Goal: Task Accomplishment & Management: Manage account settings

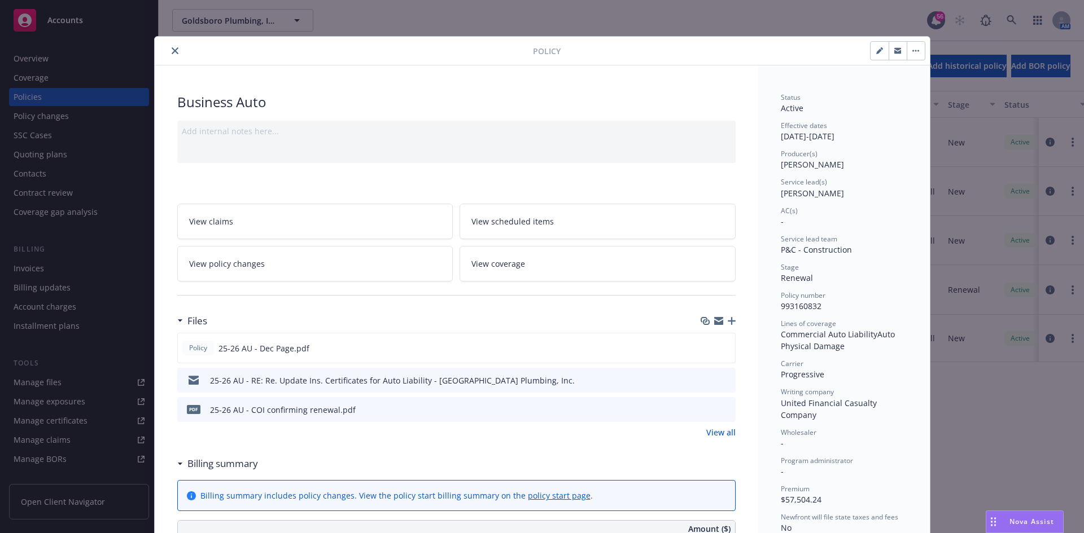
click at [168, 52] on button "close" at bounding box center [175, 51] width 14 height 14
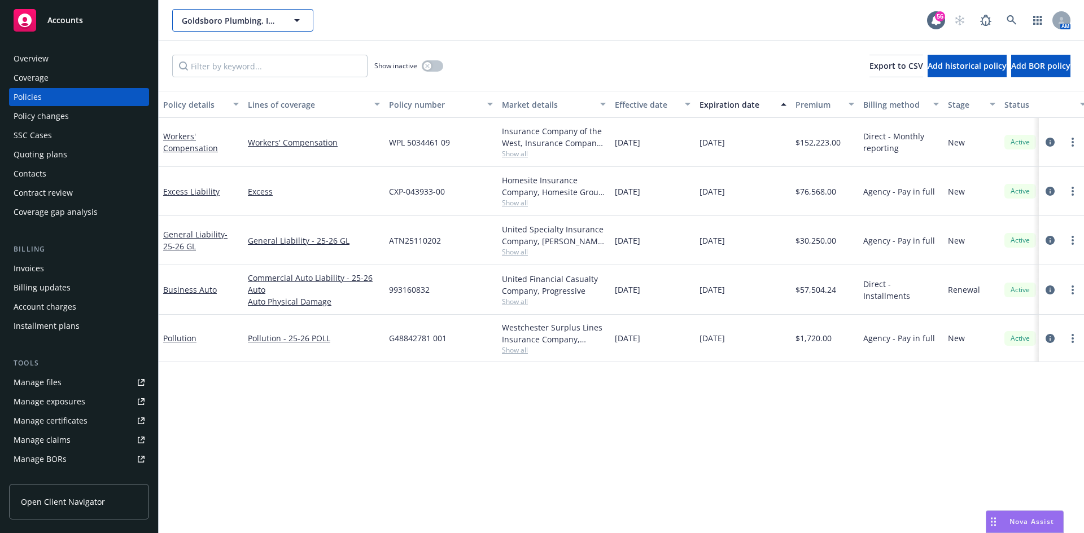
click at [220, 23] on span "Goldsboro Plumbing, Inc." at bounding box center [231, 21] width 98 height 12
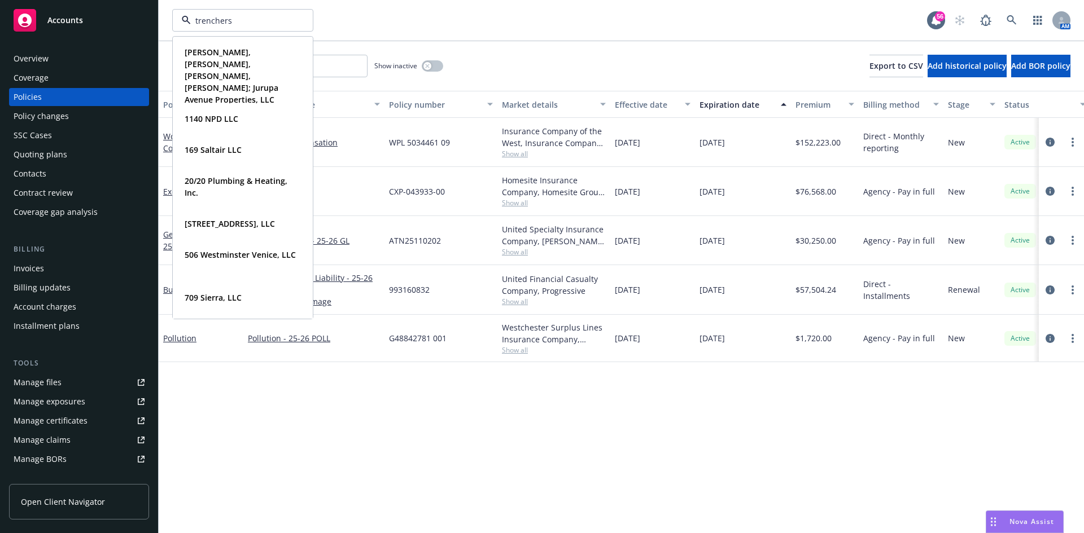
type input "trenchers"
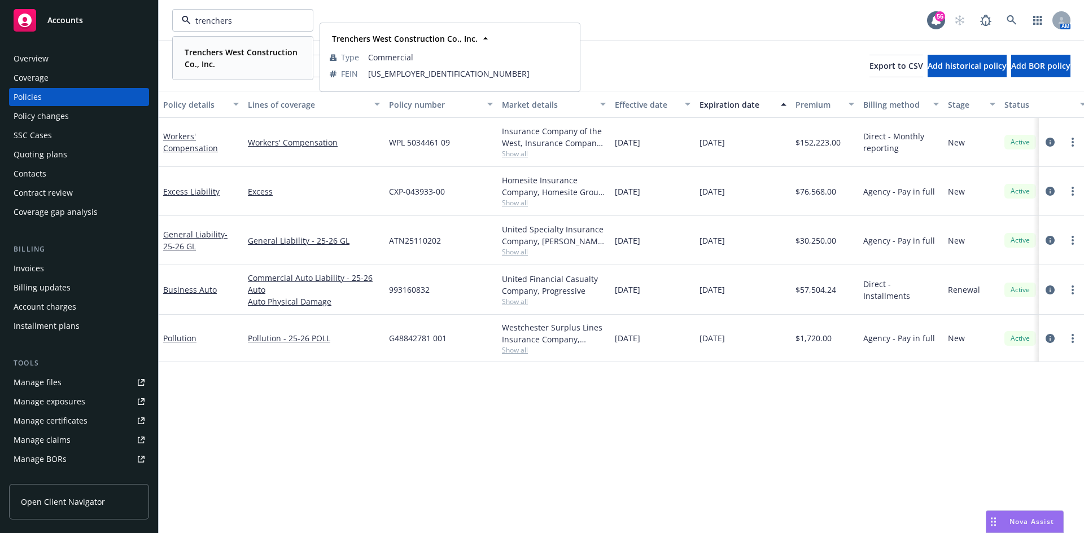
click at [215, 56] on strong "Trenchers West Construction Co., Inc." at bounding box center [241, 58] width 113 height 23
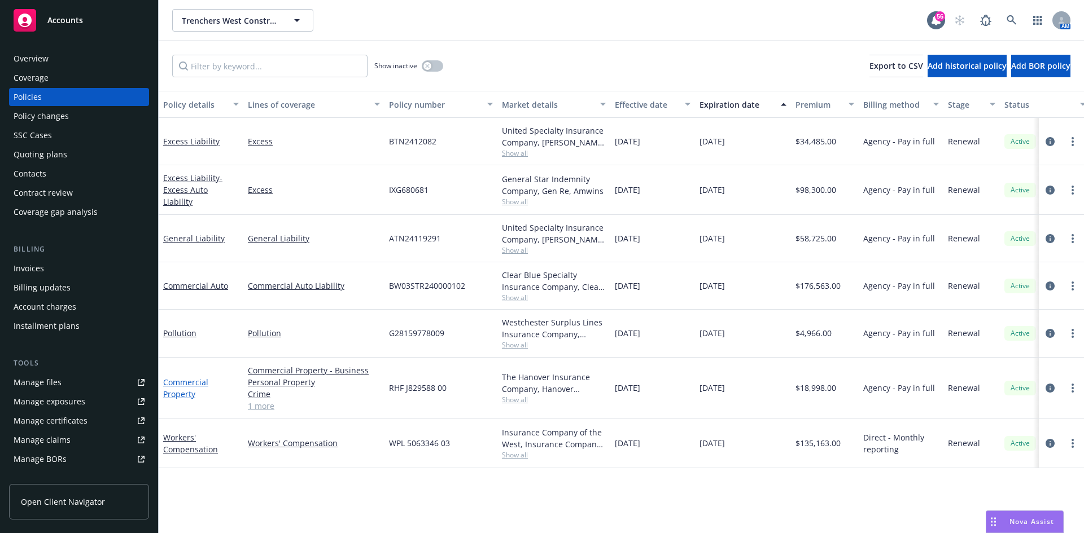
click at [187, 384] on link "Commercial Property" at bounding box center [185, 388] width 45 height 23
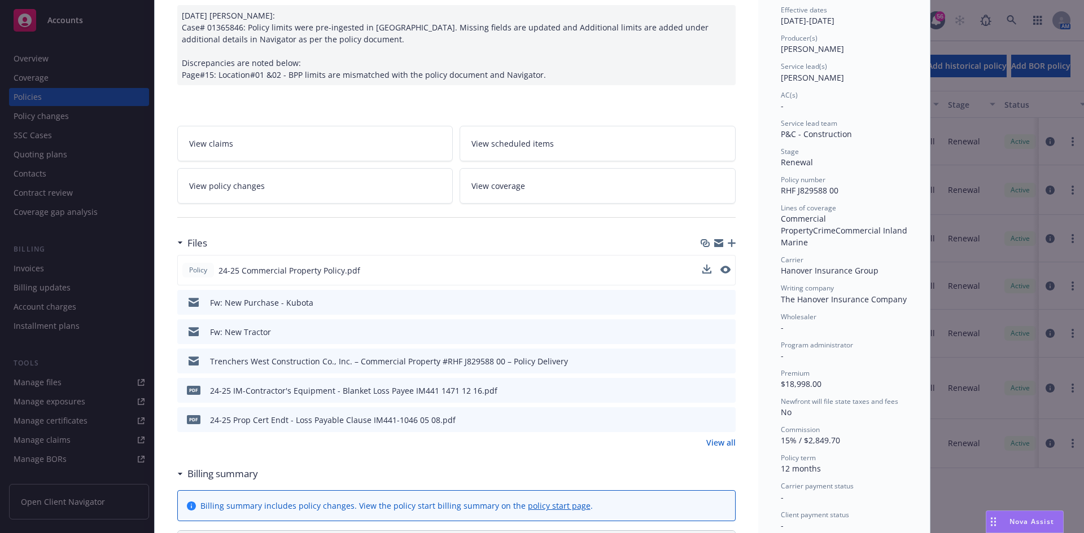
scroll to position [113, 0]
click at [724, 270] on icon "preview file" at bounding box center [724, 273] width 10 height 8
click at [720, 443] on link "View all" at bounding box center [720, 446] width 29 height 12
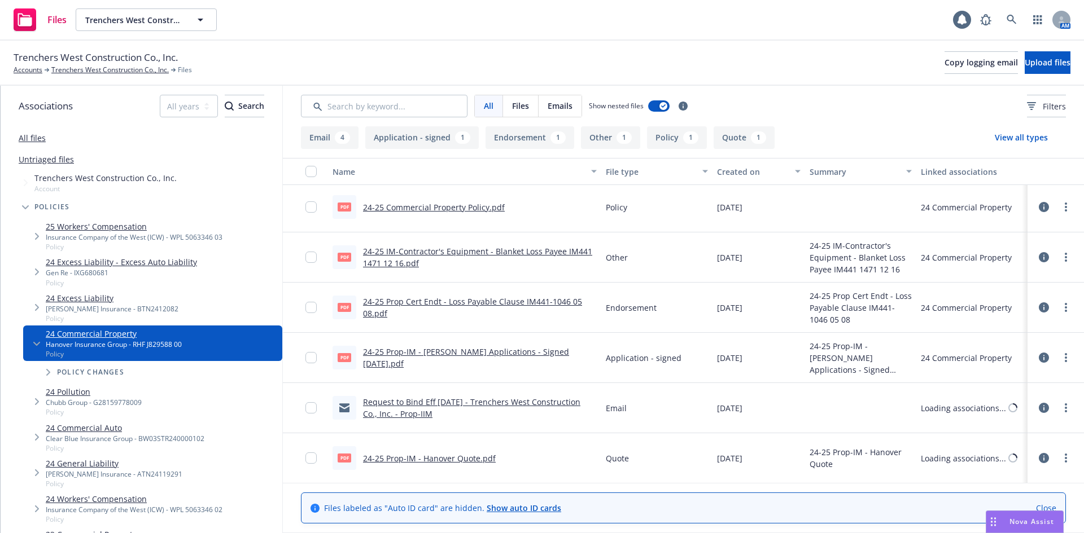
scroll to position [153, 0]
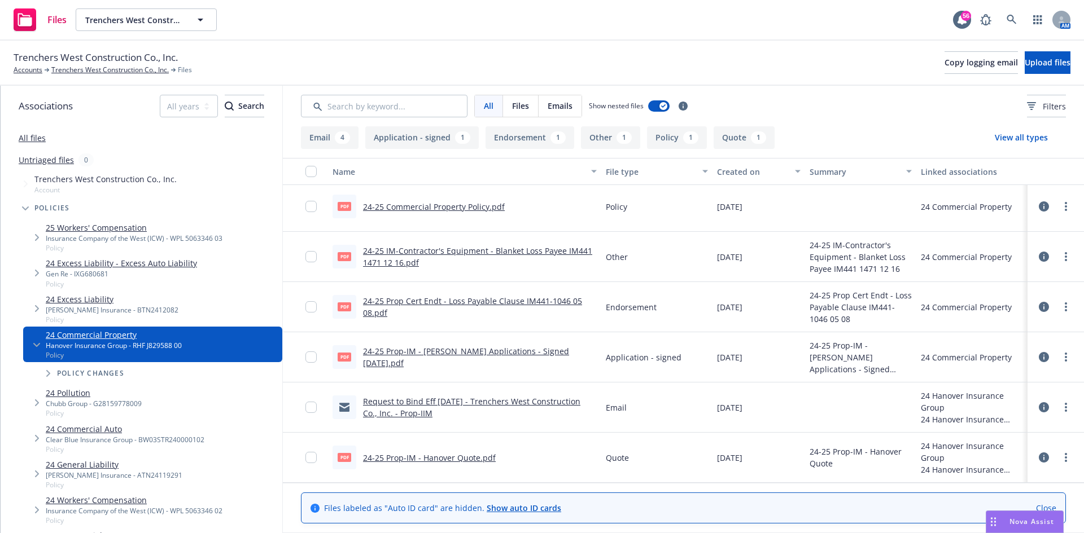
click at [447, 405] on link "Request to Bind Eff 09/05/2024 - Trenchers West Construction Co., Inc. - Prop-I…" at bounding box center [471, 407] width 217 height 23
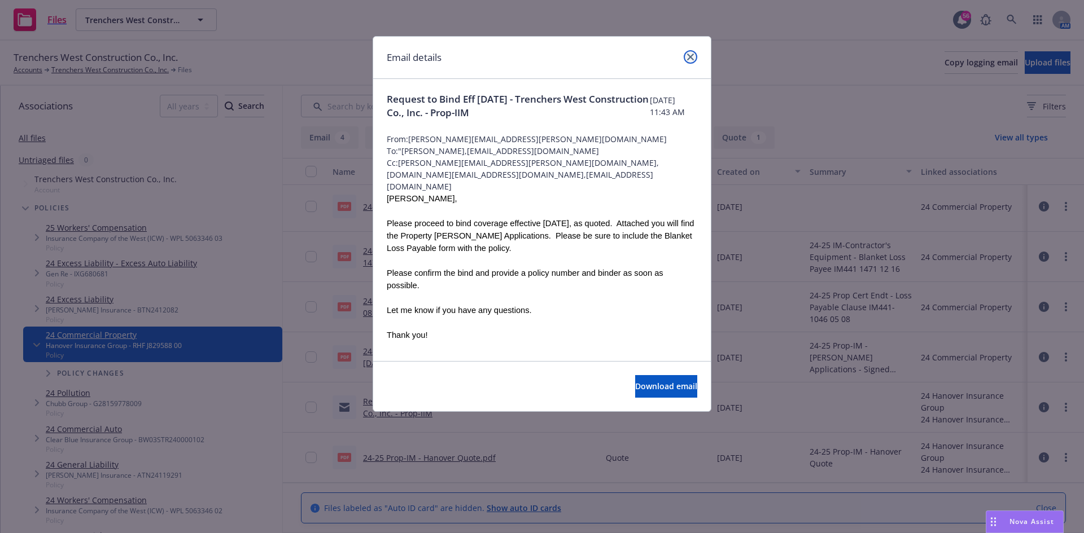
click at [689, 60] on icon "close" at bounding box center [690, 57] width 7 height 7
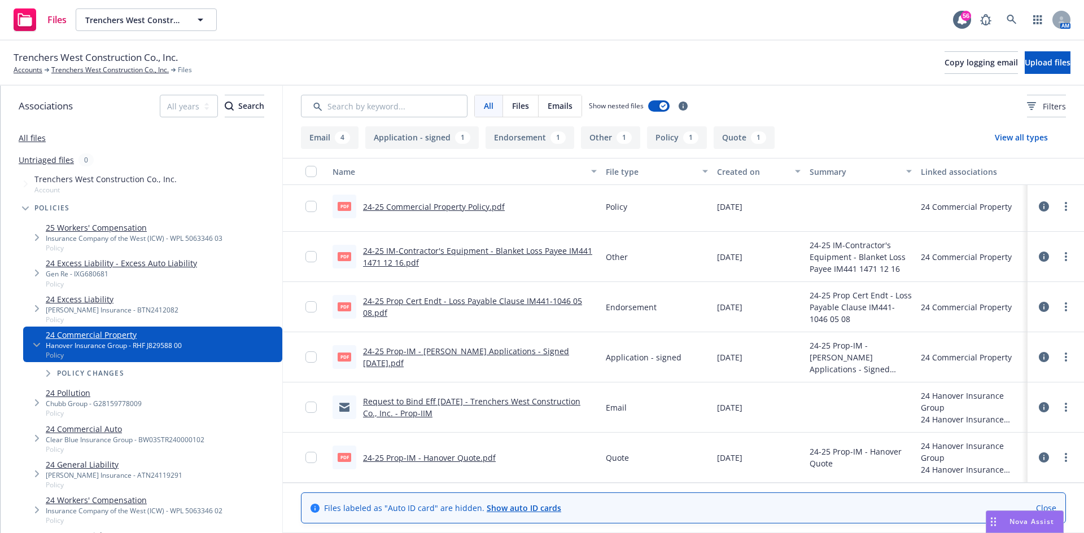
click at [430, 412] on div "Request to Bind Eff [DATE] - Trenchers West Construction Co., Inc. - Prop-IIM" at bounding box center [480, 408] width 234 height 24
click at [453, 359] on link "24-25 Prop-IM - Acord Applications - Signed 09-05-2024.pdf" at bounding box center [466, 357] width 206 height 23
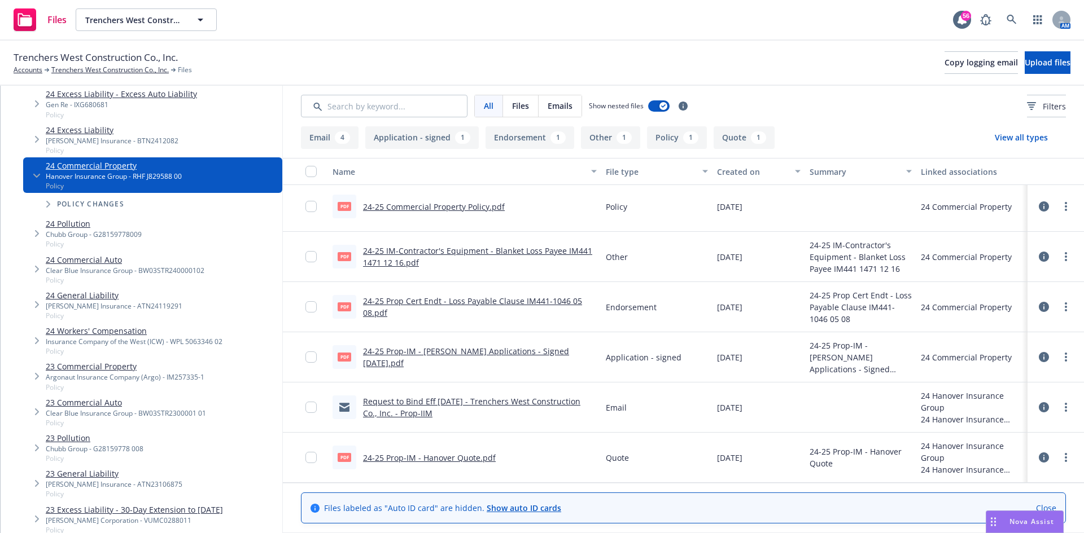
scroll to position [0, 0]
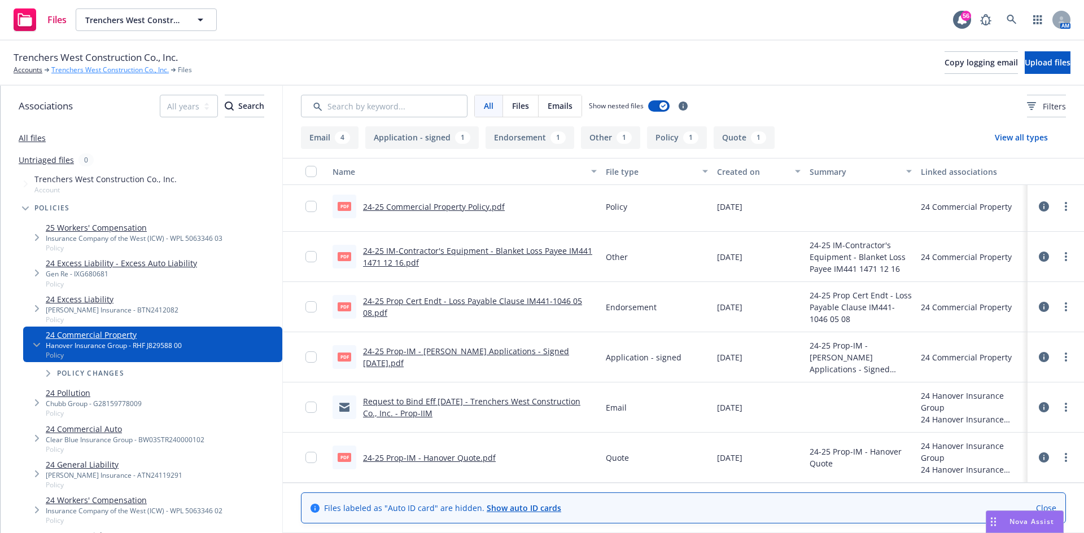
click at [81, 65] on link "Trenchers West Construction Co., Inc." at bounding box center [109, 70] width 117 height 10
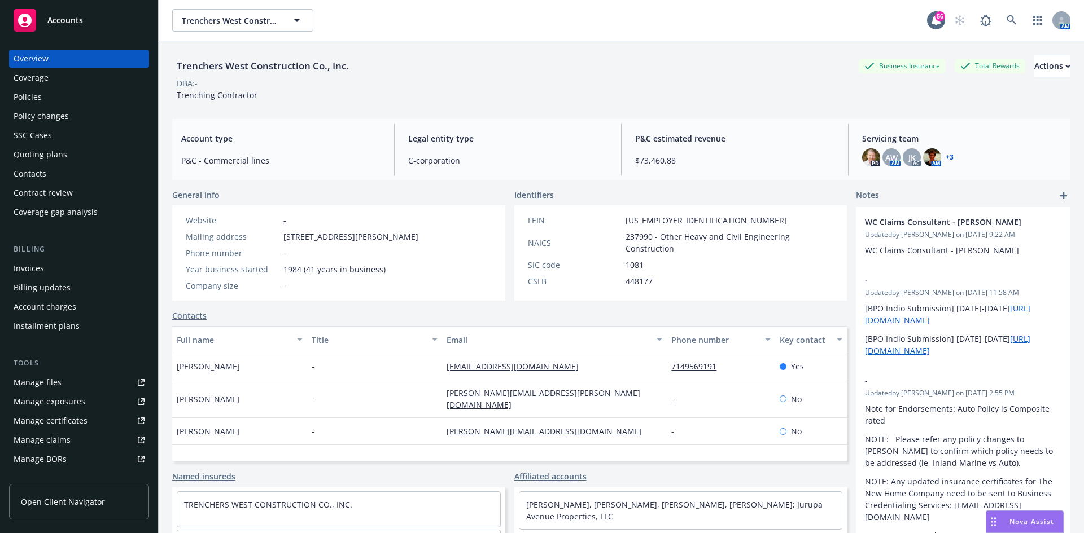
click at [43, 158] on div "Quoting plans" at bounding box center [41, 155] width 54 height 18
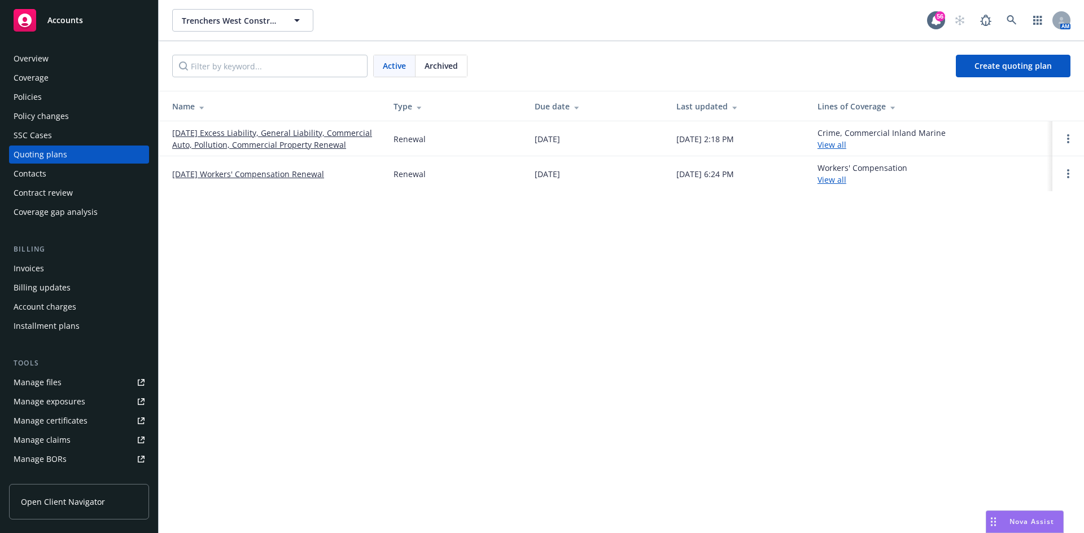
click at [445, 69] on span "Archived" at bounding box center [441, 66] width 33 height 12
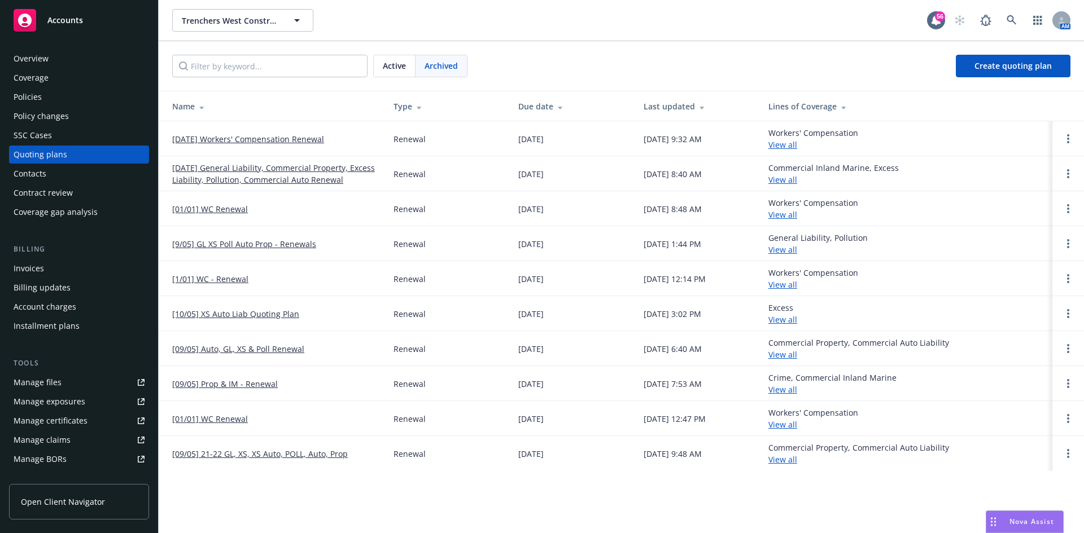
click at [318, 178] on link "09/05/24 General Liability, Commercial Property, Excess Liability, Pollution, C…" at bounding box center [273, 174] width 203 height 24
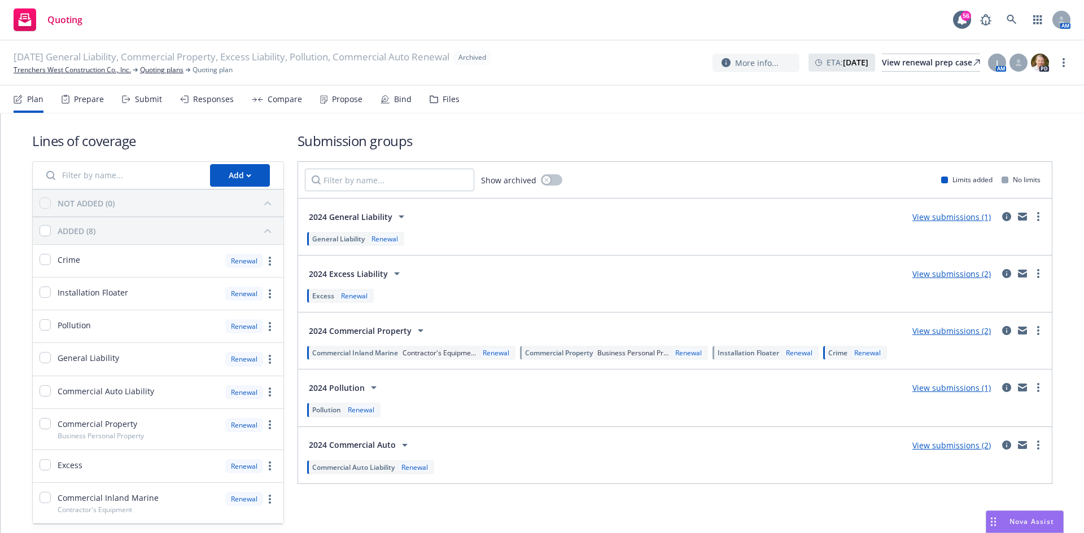
click at [915, 333] on link "View submissions (2)" at bounding box center [951, 331] width 78 height 11
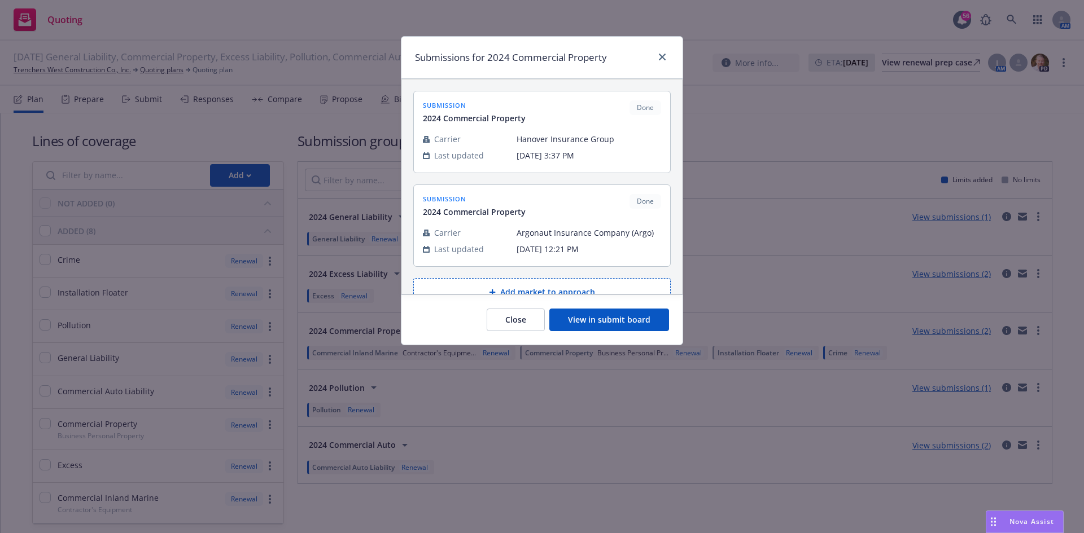
click at [583, 325] on button "View in submit board" at bounding box center [609, 320] width 120 height 23
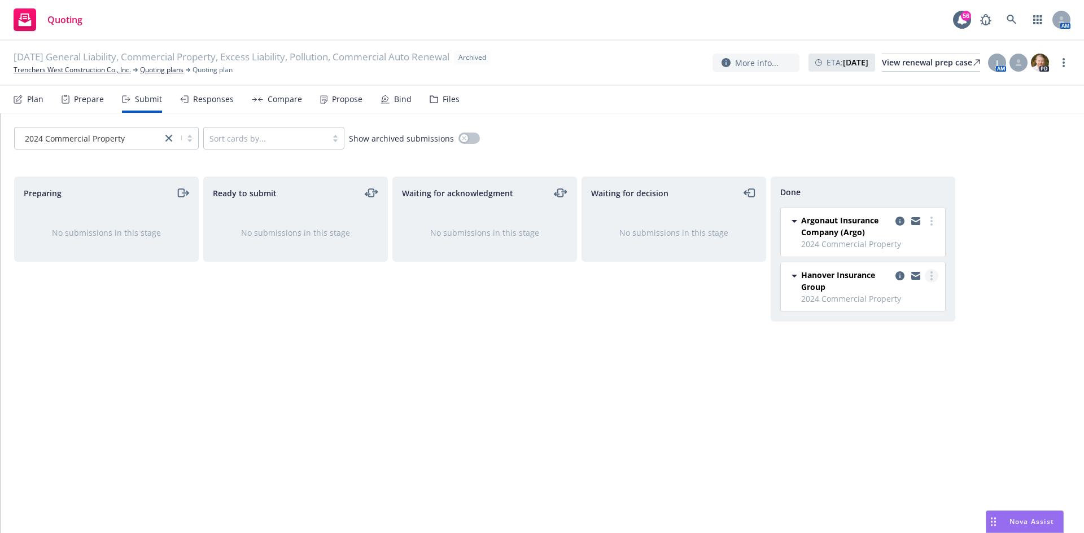
click at [930, 275] on link "more" at bounding box center [932, 276] width 14 height 14
click at [900, 274] on icon "copy logging email" at bounding box center [899, 276] width 9 height 9
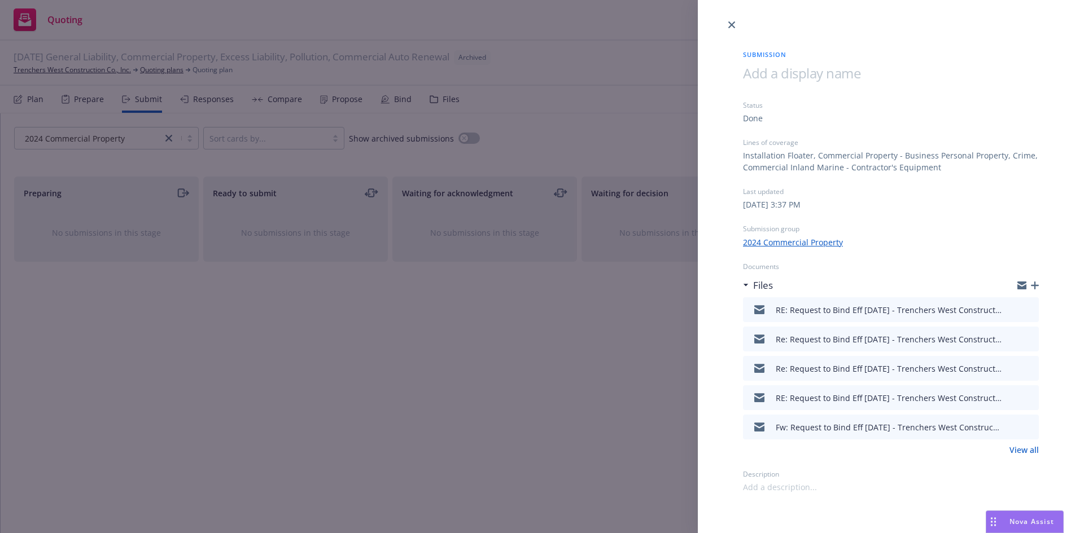
click at [1023, 450] on link "View all" at bounding box center [1023, 450] width 29 height 12
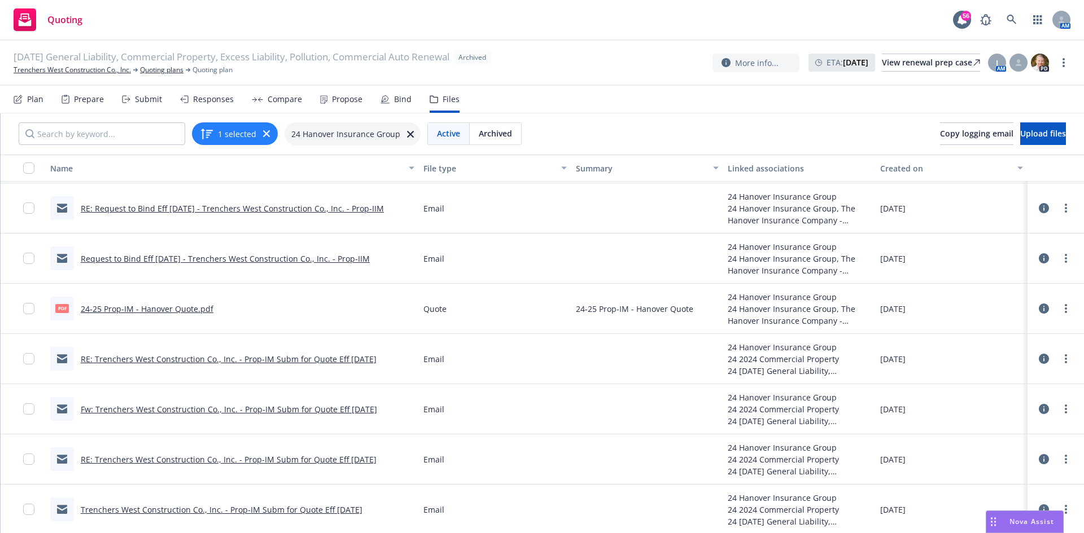
scroll to position [248, 0]
click at [286, 507] on link "Trenchers West Construction Co., Inc. - Prop-IM Subm for Quote Eff [DATE]" at bounding box center [222, 509] width 282 height 11
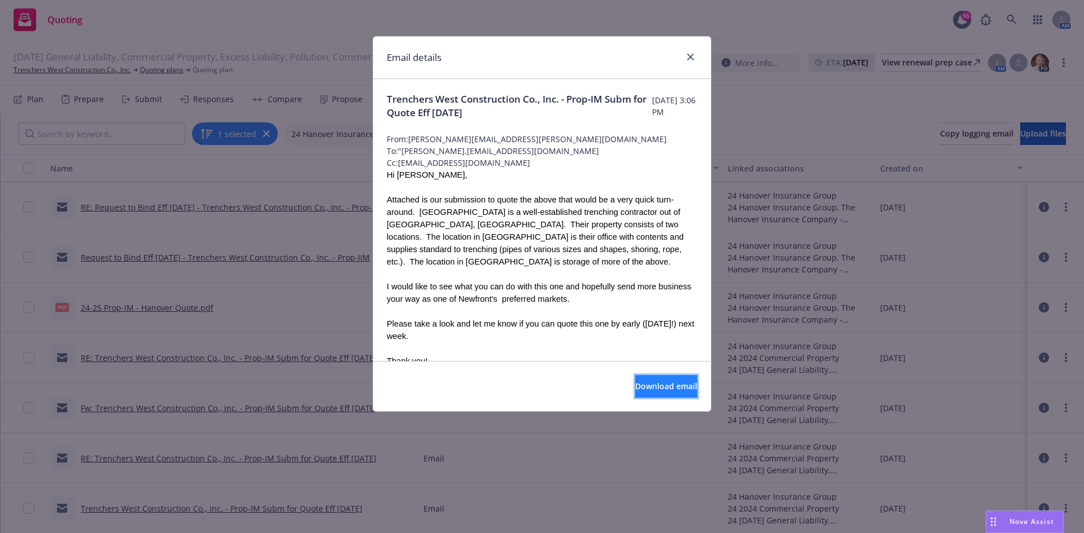
click at [635, 382] on button "Download email" at bounding box center [666, 386] width 62 height 23
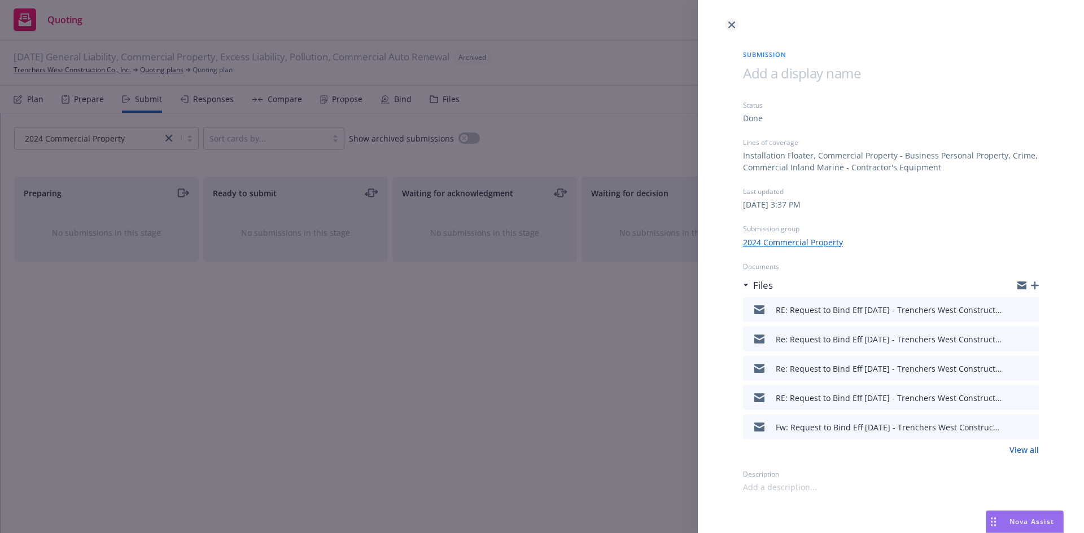
click at [728, 23] on link "close" at bounding box center [732, 25] width 14 height 14
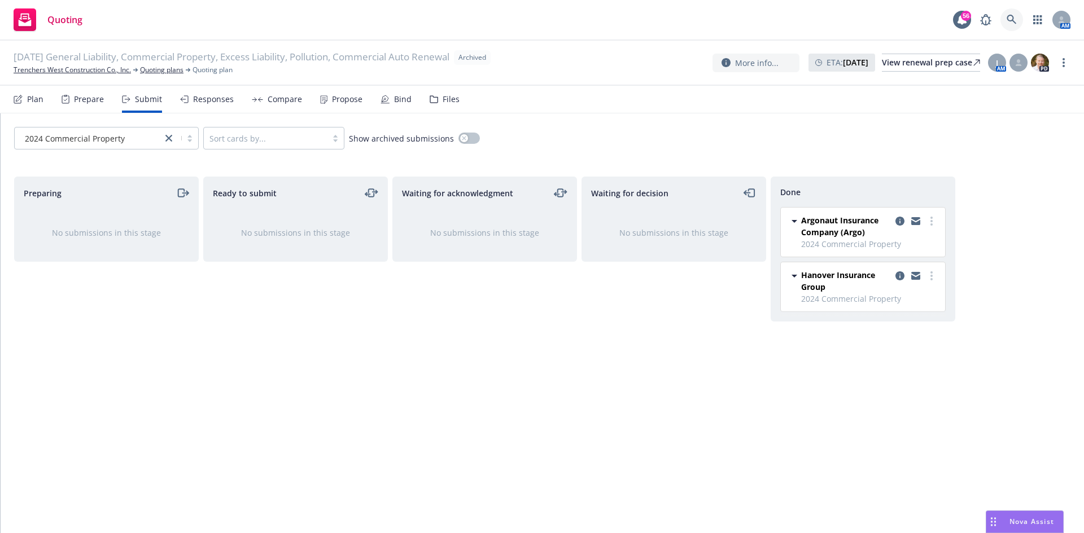
click at [1021, 21] on link at bounding box center [1011, 19] width 23 height 23
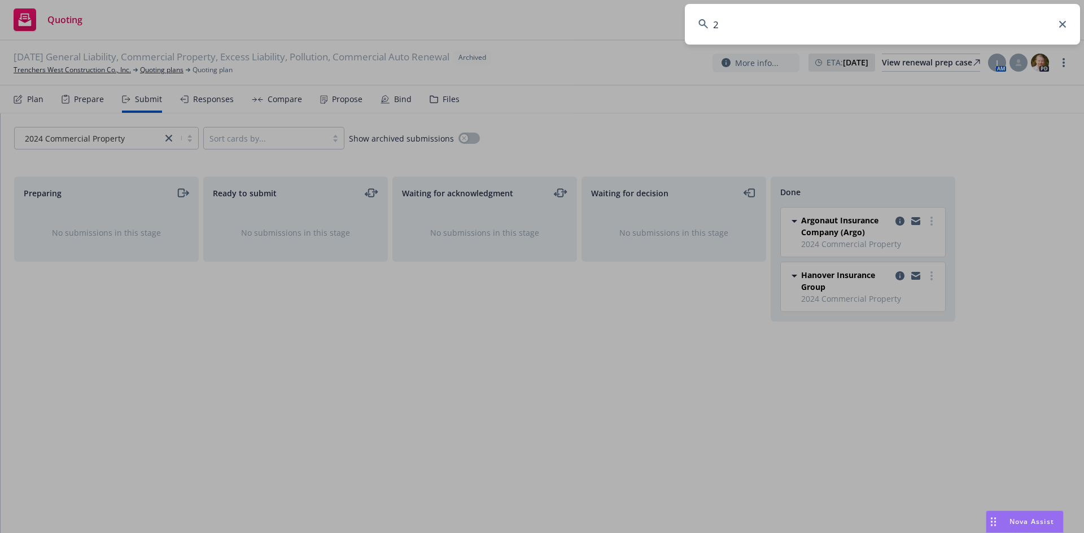
type input "20"
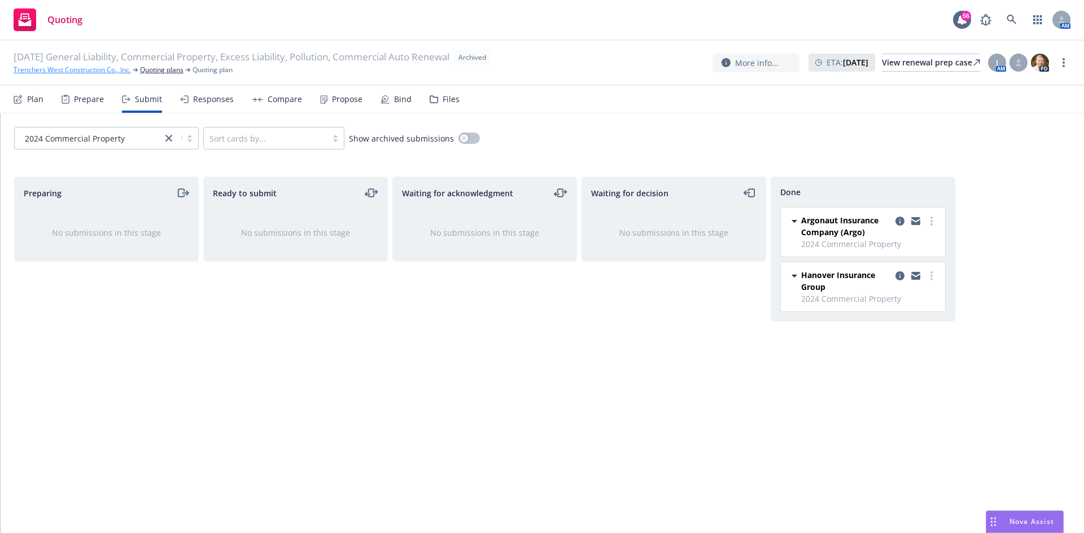
click at [104, 71] on link "Trenchers West Construction Co., Inc." at bounding box center [72, 70] width 117 height 10
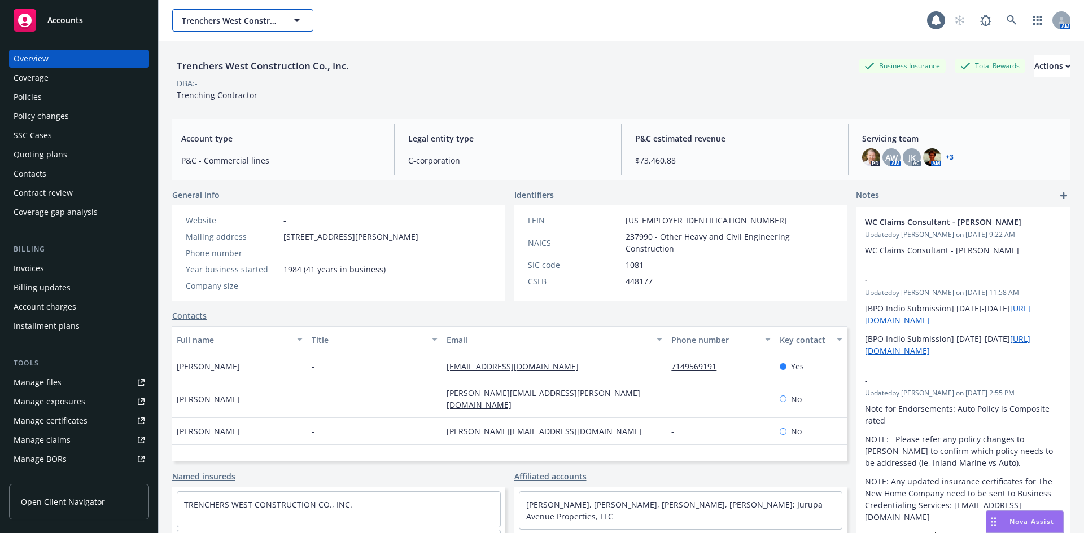
click at [224, 27] on button "Trenchers West Construction Co., Inc." at bounding box center [242, 20] width 141 height 23
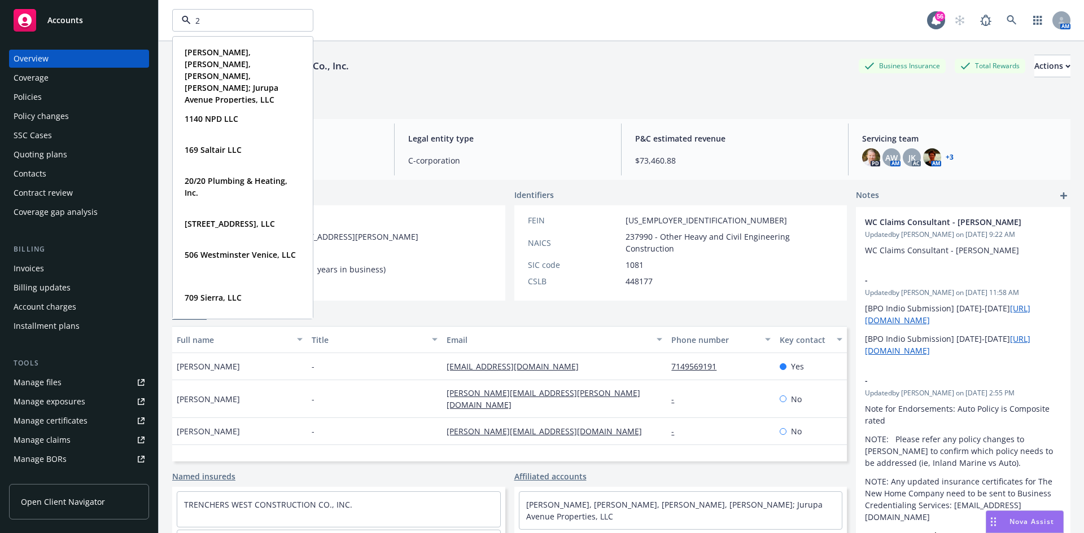
type input "20"
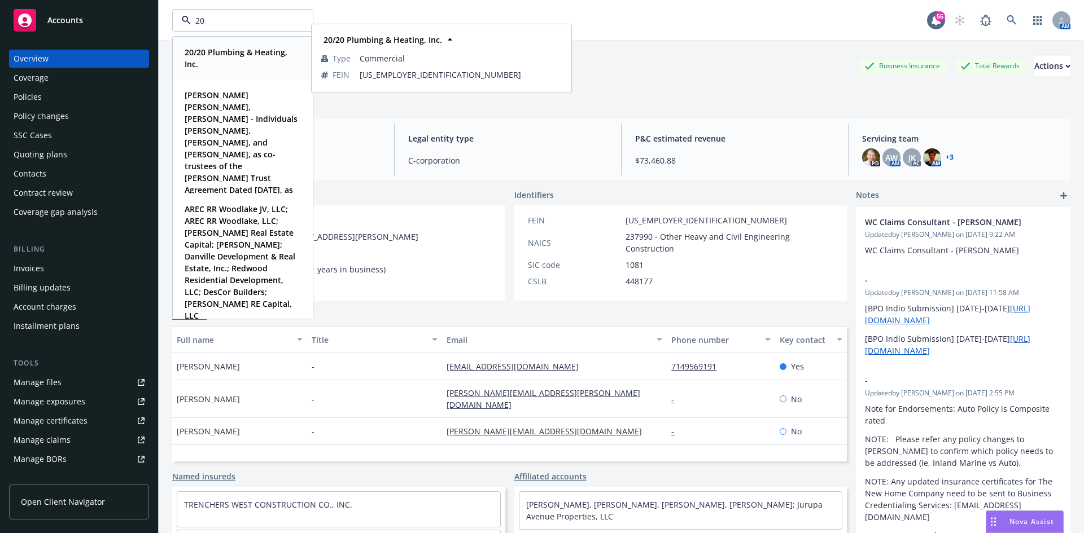
click at [184, 52] on div "20/20 Plumbing & Heating, Inc." at bounding box center [240, 58] width 116 height 24
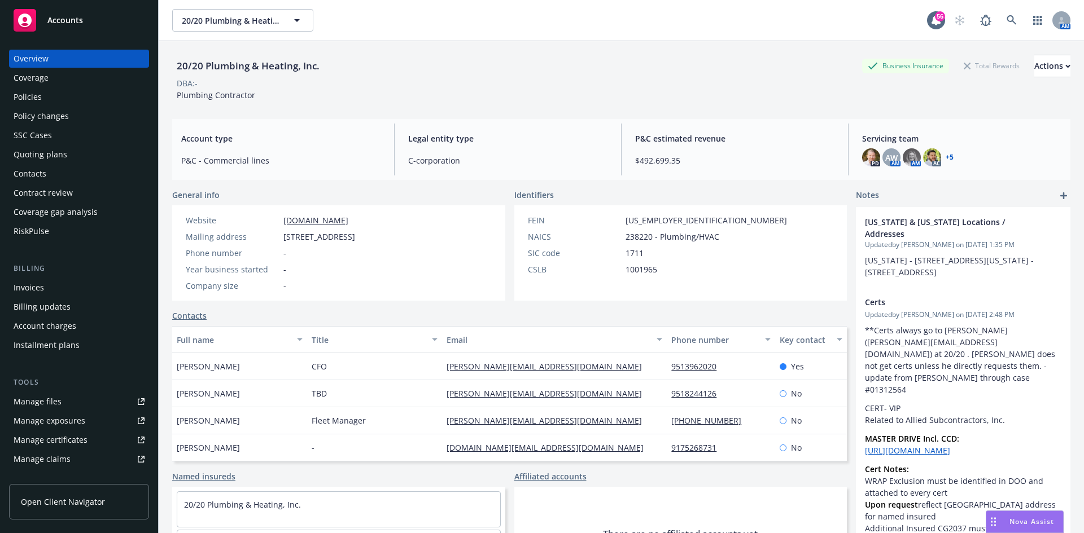
click at [65, 294] on div "Invoices" at bounding box center [79, 288] width 131 height 18
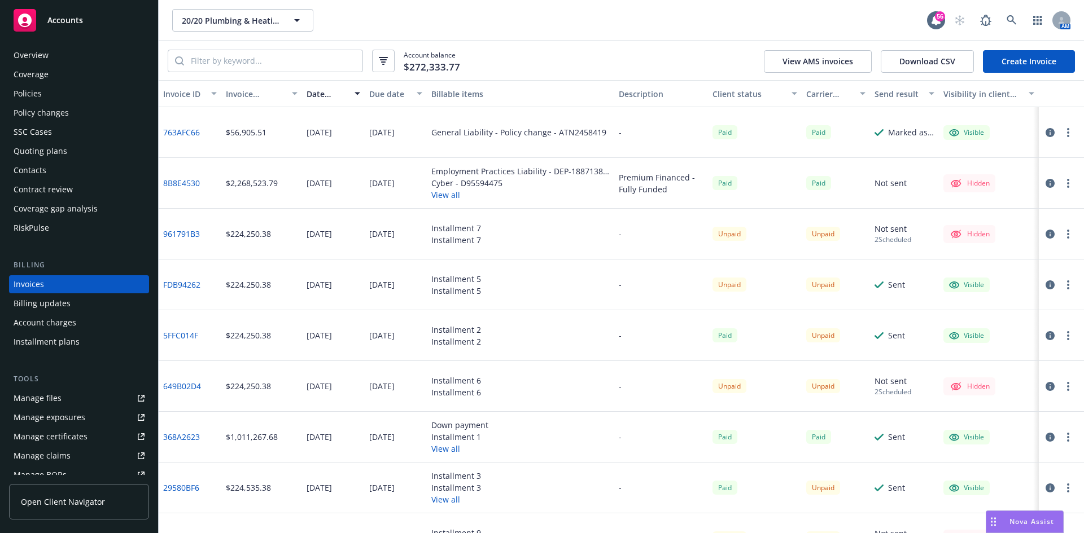
click at [15, 89] on div "Policies" at bounding box center [28, 94] width 28 height 18
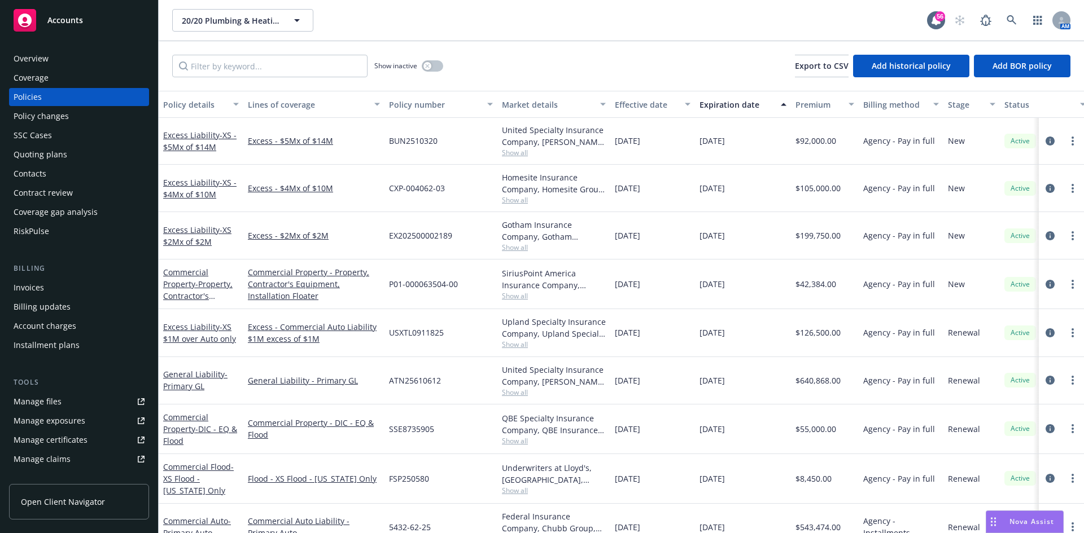
scroll to position [113, 0]
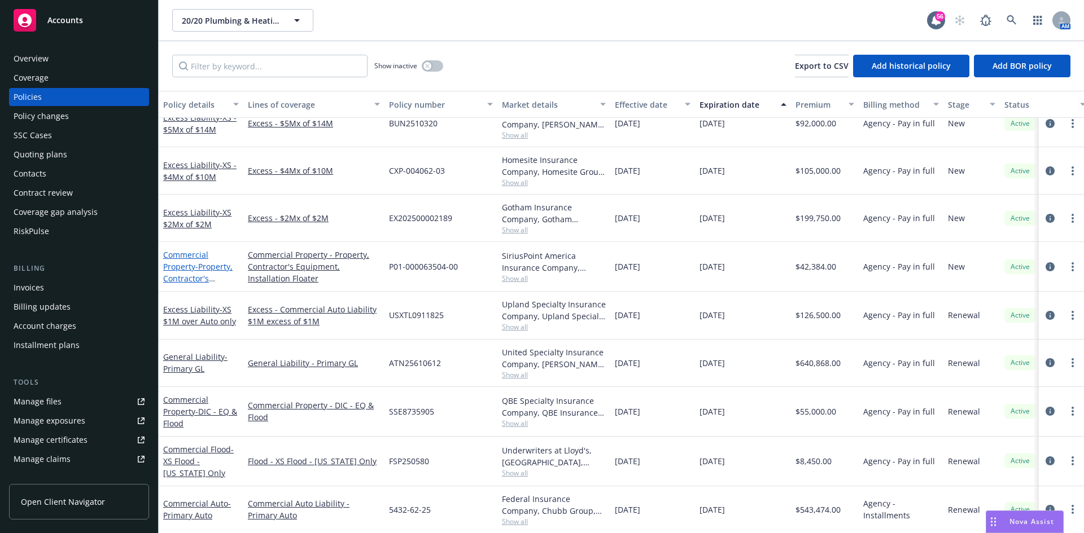
click at [209, 270] on span "- Property, Contractor's Equipment & Installation Floater" at bounding box center [198, 284] width 71 height 46
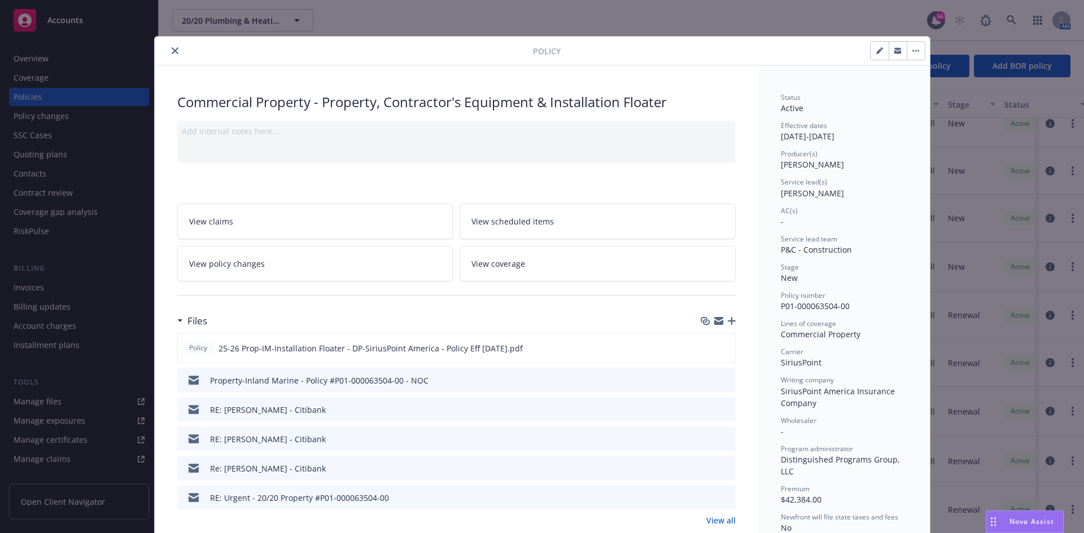
click at [31, 286] on div "Policy Commercial Property - Property, Contractor's Equipment & Installation Fl…" at bounding box center [542, 266] width 1084 height 533
click at [168, 49] on button "close" at bounding box center [175, 51] width 14 height 14
click at [172, 49] on icon "close" at bounding box center [175, 50] width 7 height 7
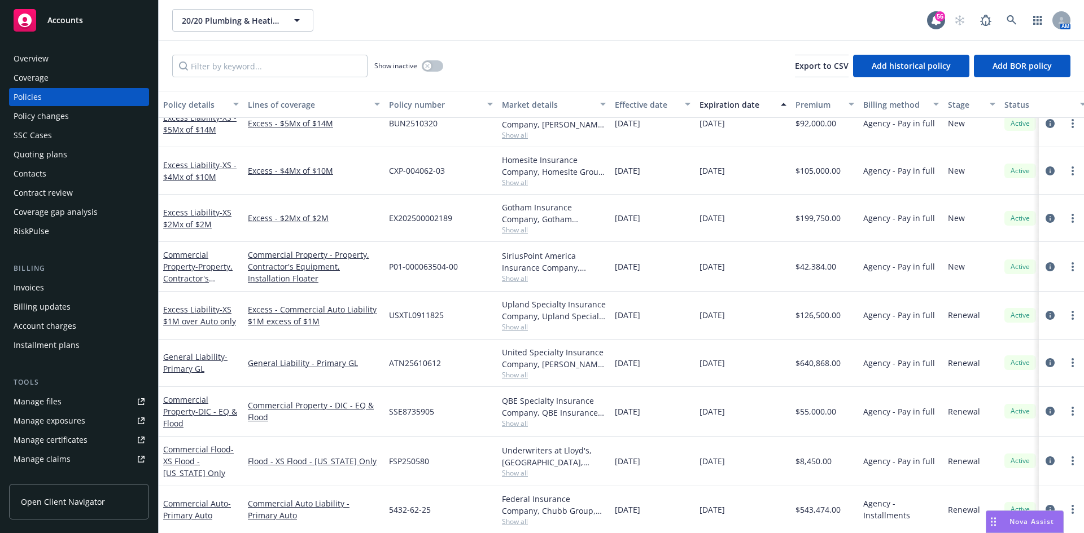
click at [55, 282] on div "Invoices" at bounding box center [79, 288] width 131 height 18
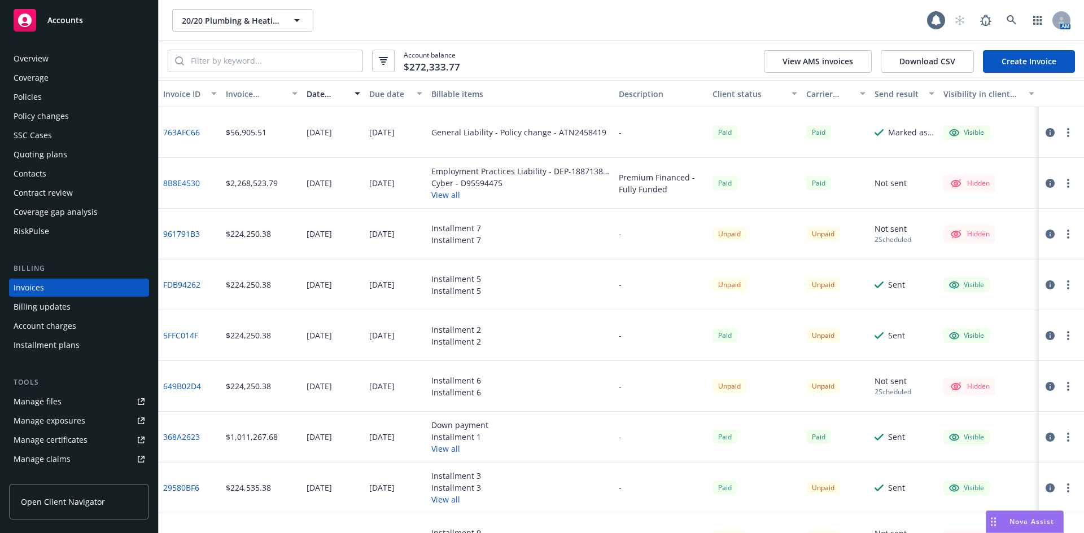
scroll to position [3, 0]
click at [441, 195] on button "View all" at bounding box center [520, 195] width 178 height 12
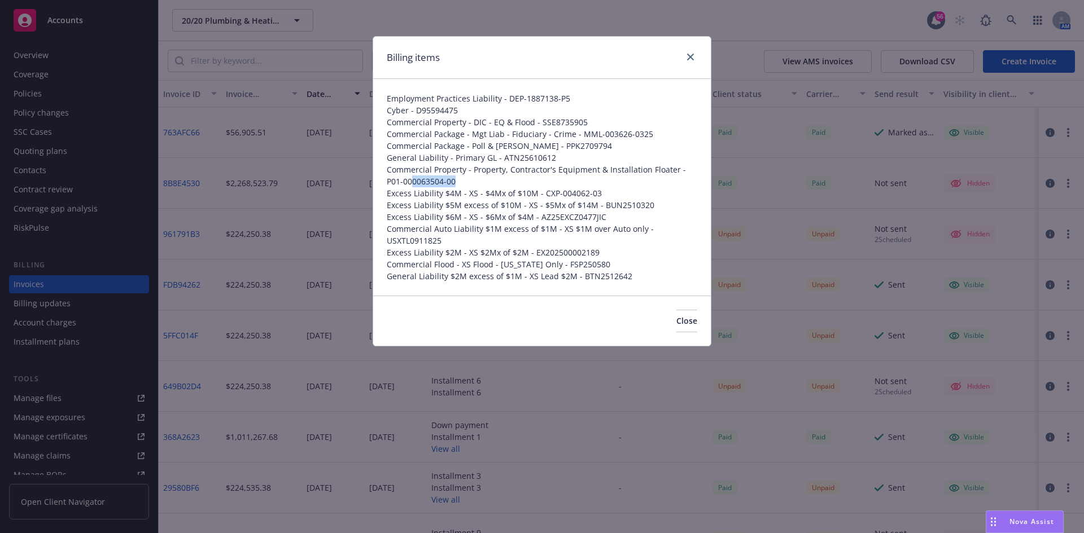
drag, startPoint x: 408, startPoint y: 183, endPoint x: 396, endPoint y: 183, distance: 11.3
click at [396, 183] on span "Commercial Property - Property, Contractor's Equipment & Installation Floater -…" at bounding box center [542, 176] width 310 height 24
click at [385, 176] on div "Employment Practices Liability - DEP-1887138-P5 Cyber - D95594475 Commercial Pr…" at bounding box center [542, 187] width 338 height 217
click at [689, 55] on icon "close" at bounding box center [690, 57] width 7 height 7
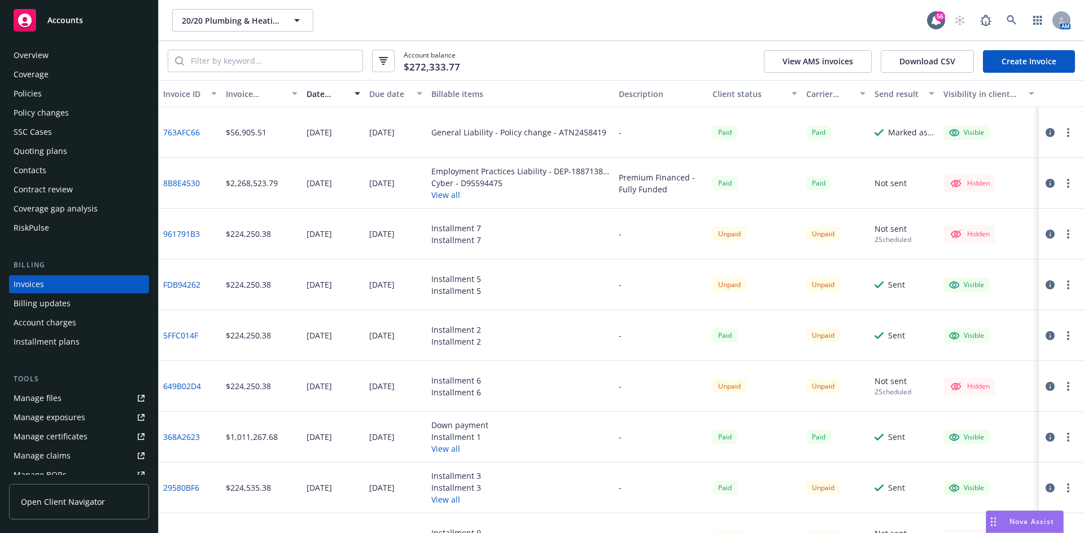
click at [27, 129] on div "SSC Cases" at bounding box center [33, 132] width 38 height 18
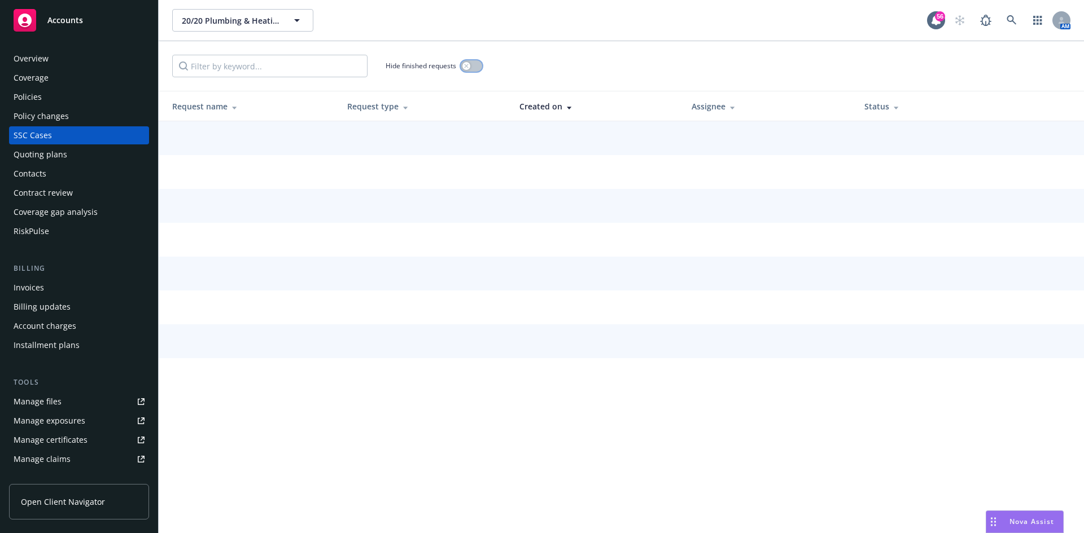
click at [473, 67] on button "button" at bounding box center [471, 65] width 21 height 11
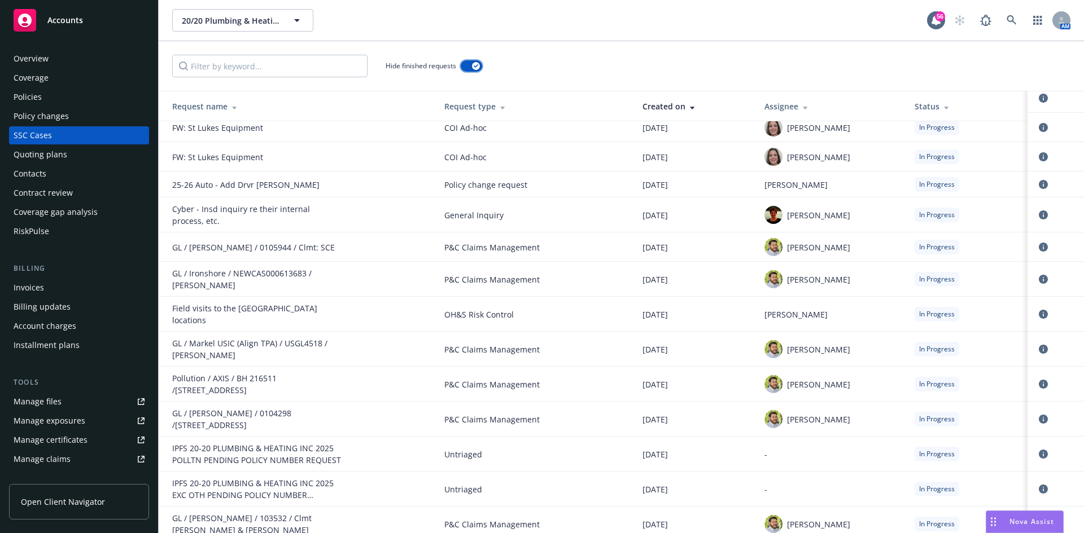
scroll to position [282, 0]
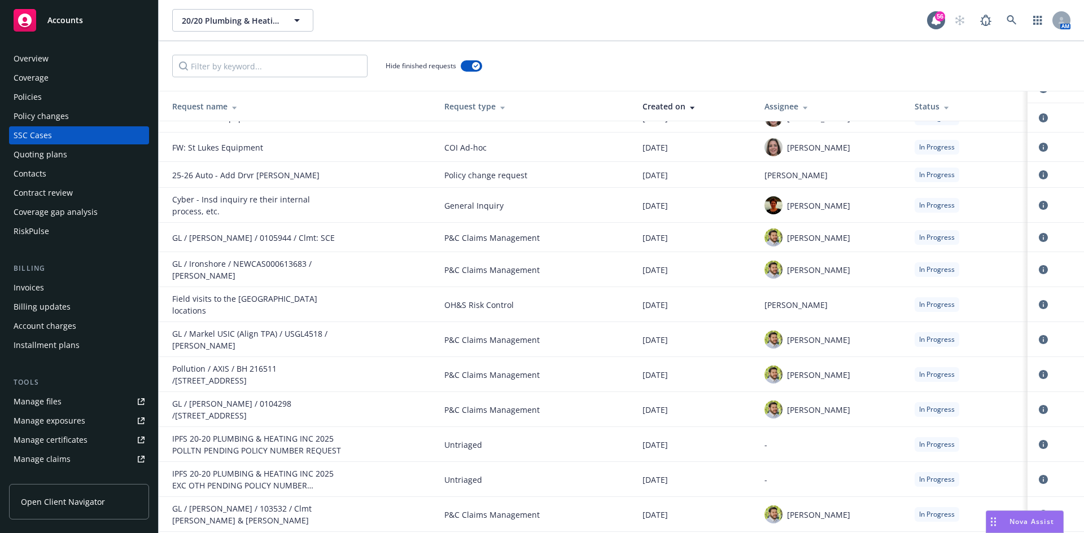
click at [24, 97] on div "Policies" at bounding box center [28, 97] width 28 height 18
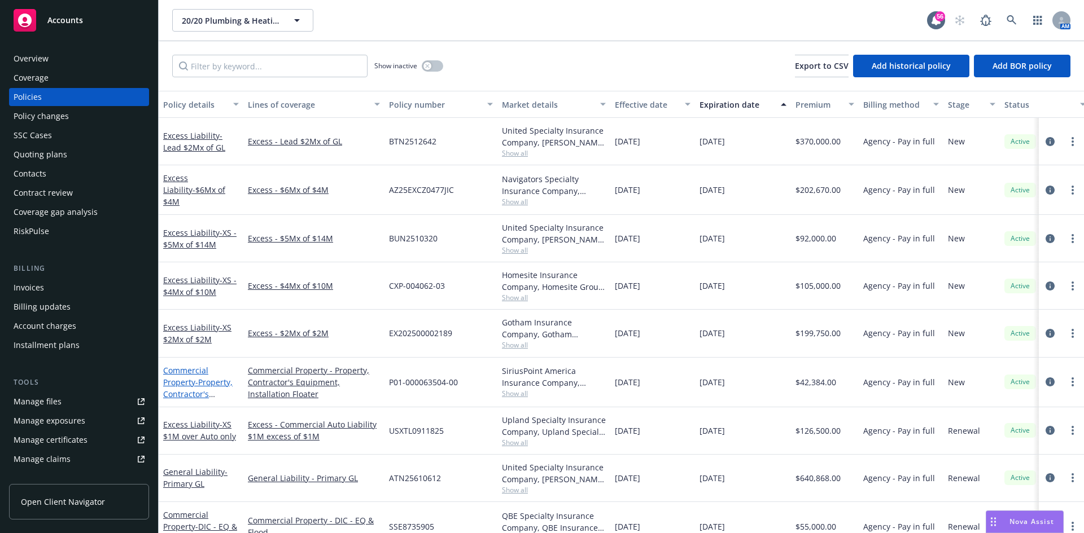
click at [209, 380] on span "- Property, Contractor's Equipment & Installation Floater" at bounding box center [198, 400] width 71 height 46
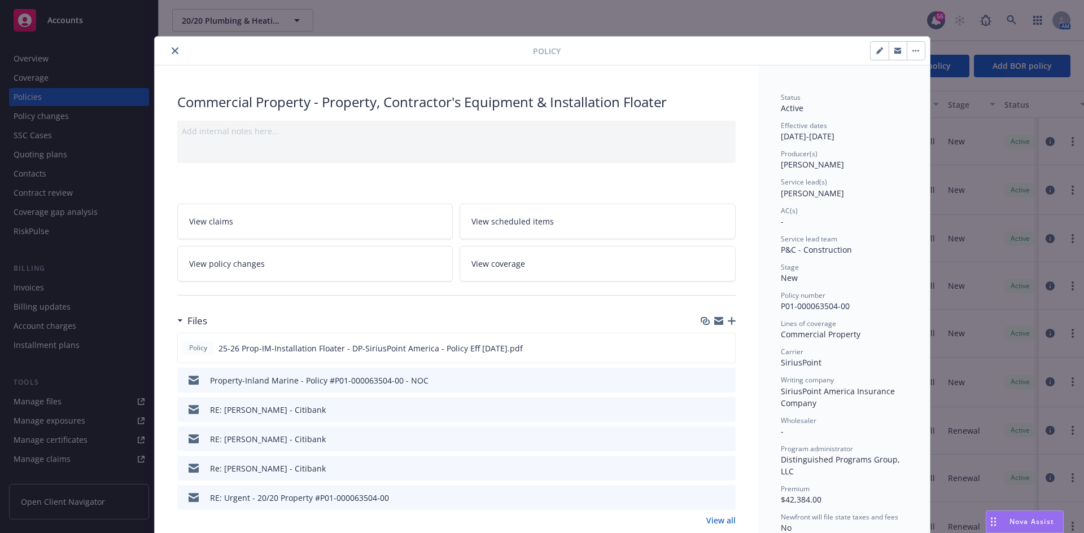
scroll to position [34, 0]
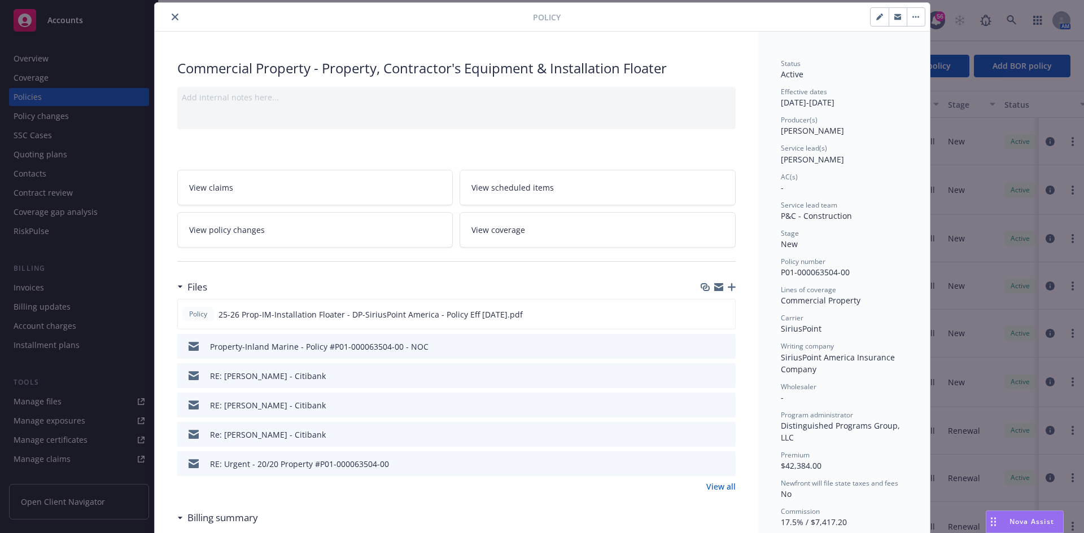
click at [172, 18] on icon "close" at bounding box center [175, 17] width 7 height 7
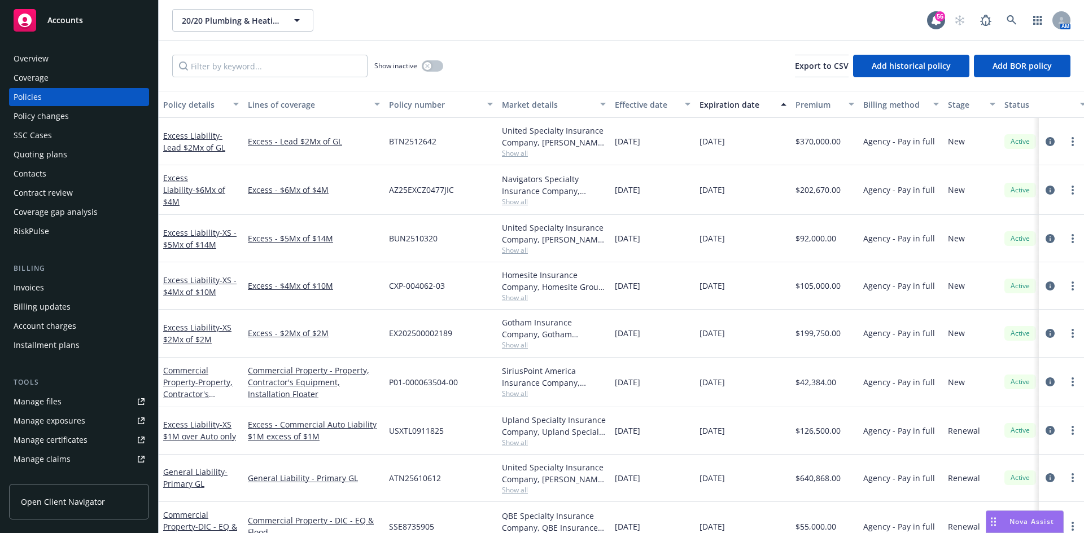
click at [42, 133] on div "SSC Cases" at bounding box center [33, 135] width 38 height 18
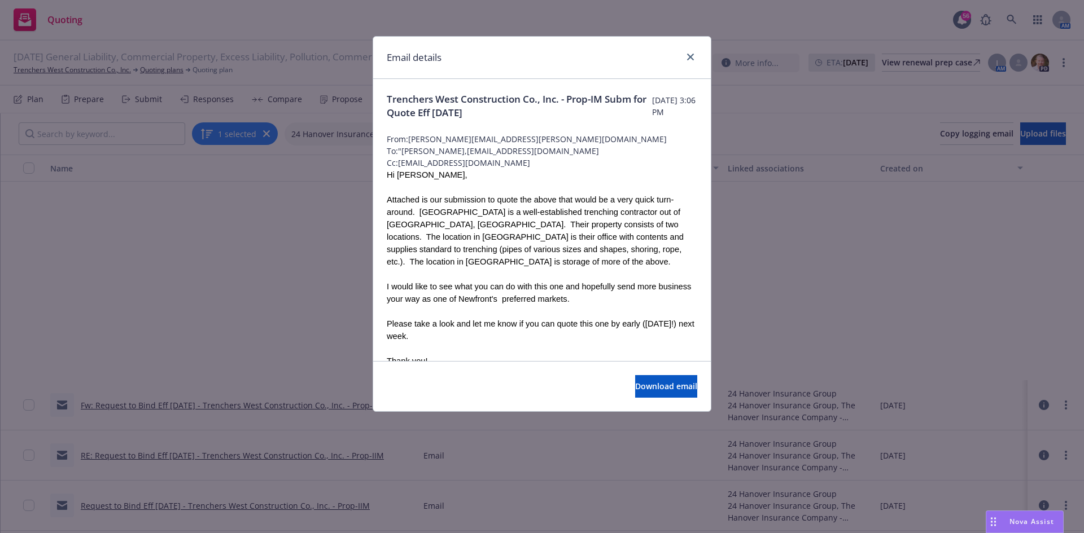
scroll to position [248, 0]
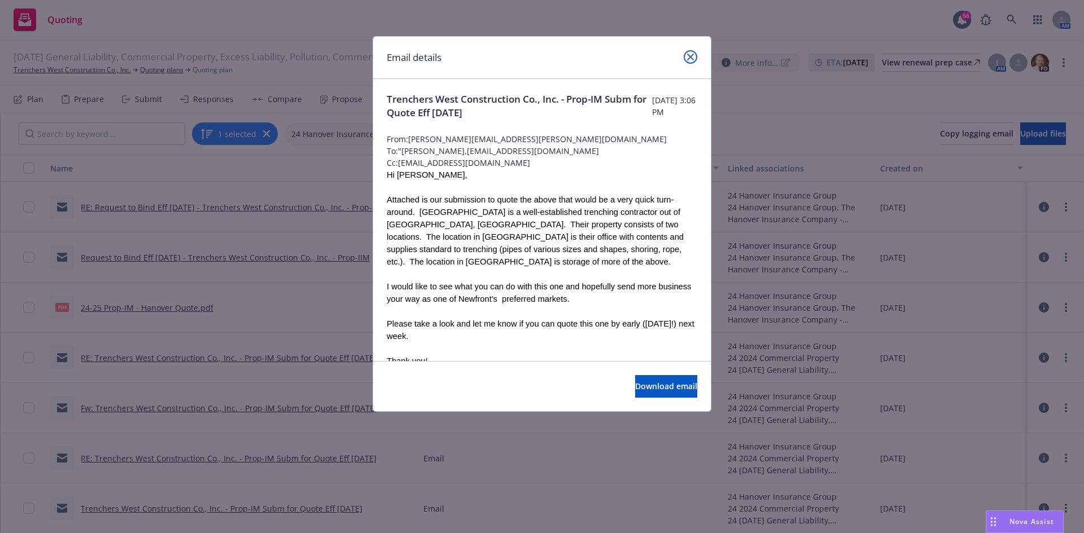
click at [694, 58] on link "close" at bounding box center [691, 57] width 14 height 14
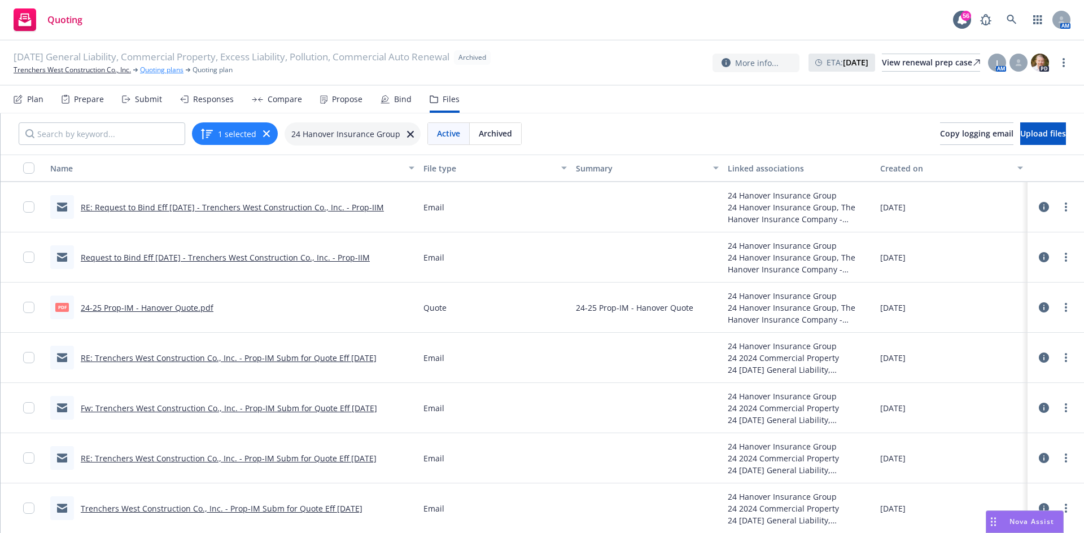
click at [152, 71] on link "Quoting plans" at bounding box center [161, 70] width 43 height 10
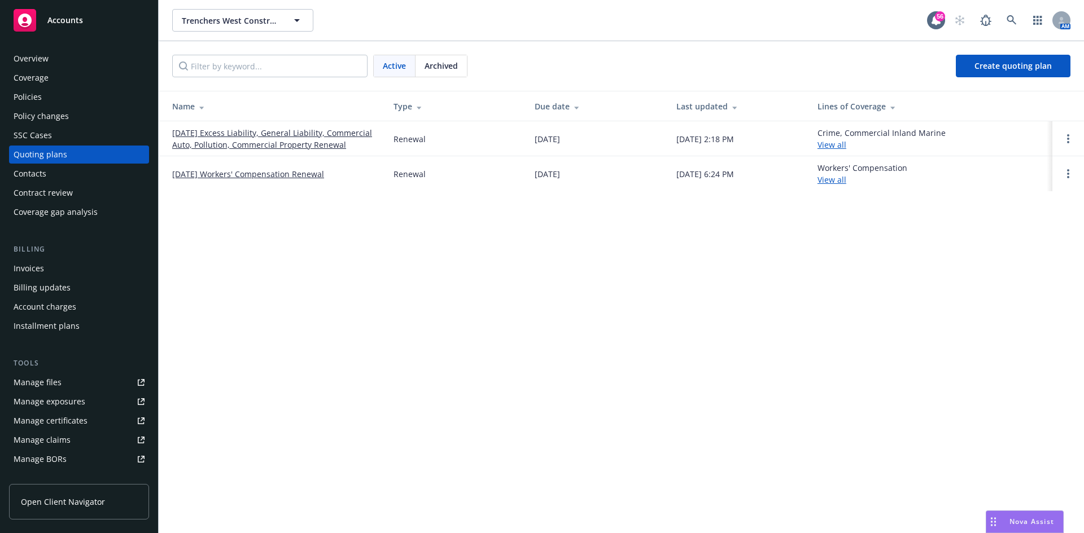
click at [250, 133] on link "[DATE] Excess Liability, General Liability, Commercial Auto, Pollution, Commerc…" at bounding box center [273, 139] width 203 height 24
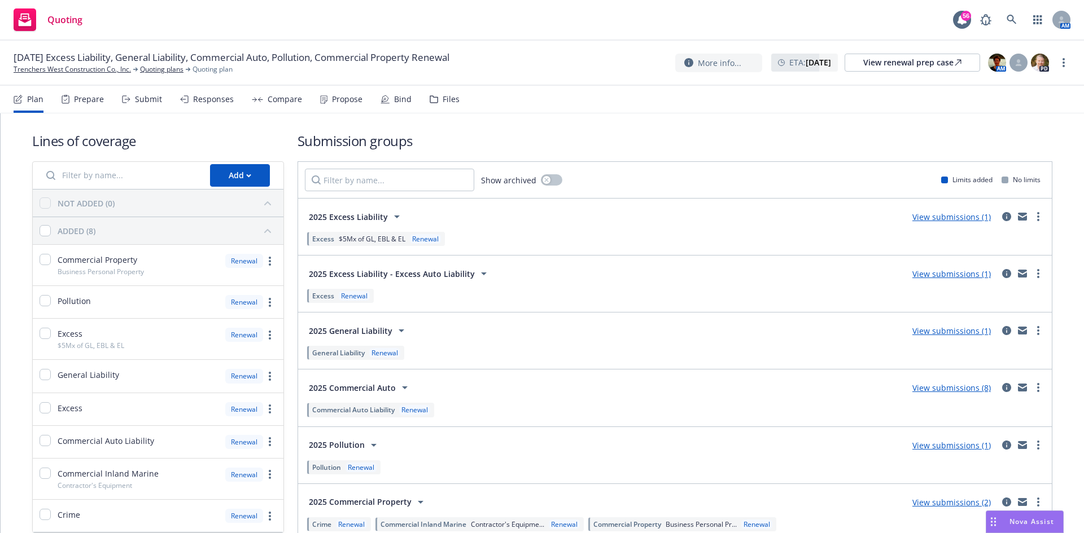
scroll to position [56, 0]
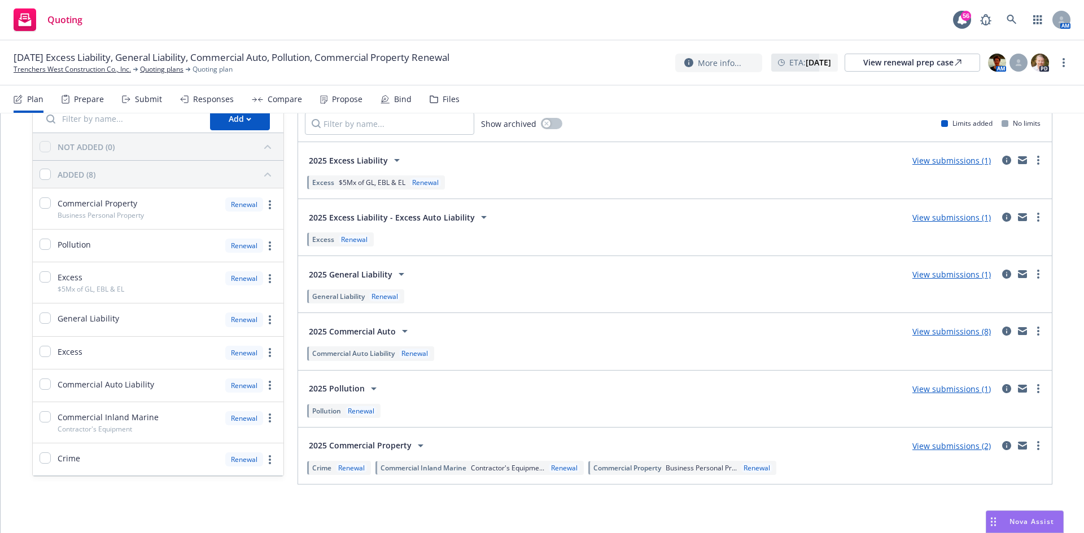
click at [941, 444] on link "View submissions (2)" at bounding box center [951, 446] width 78 height 11
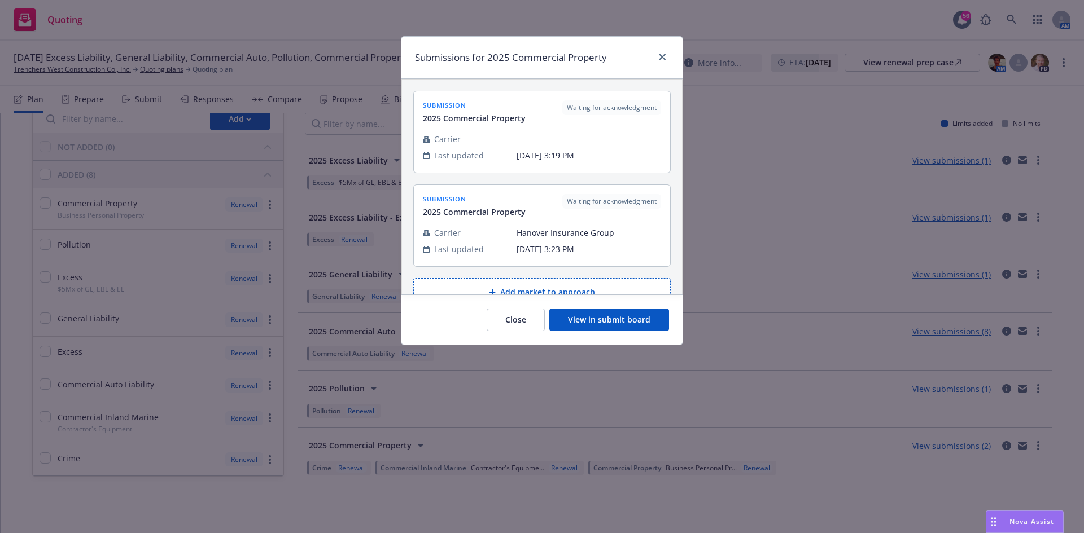
click at [649, 321] on button "View in submit board" at bounding box center [609, 320] width 120 height 23
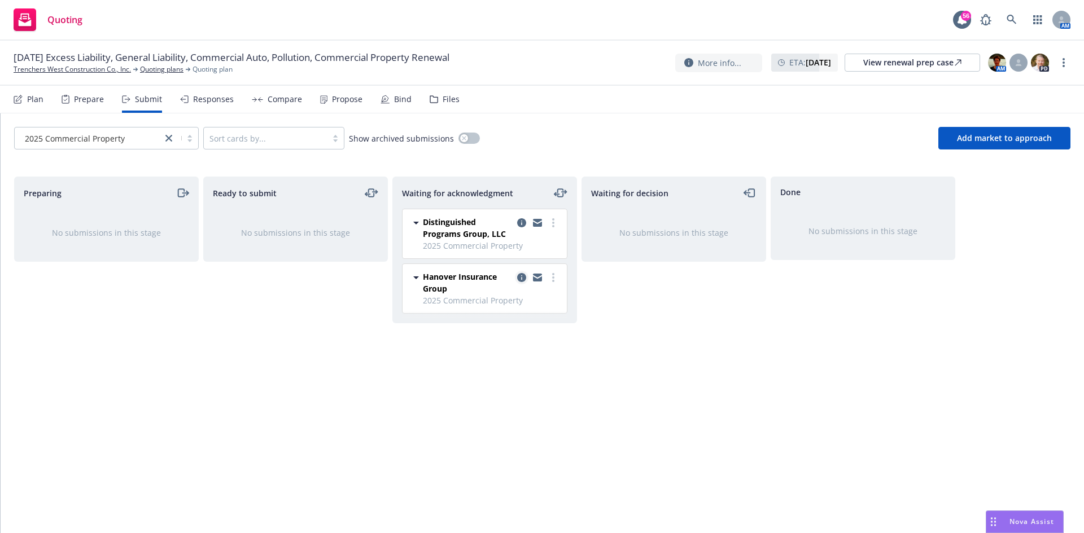
click at [524, 277] on icon "copy logging email" at bounding box center [521, 277] width 9 height 9
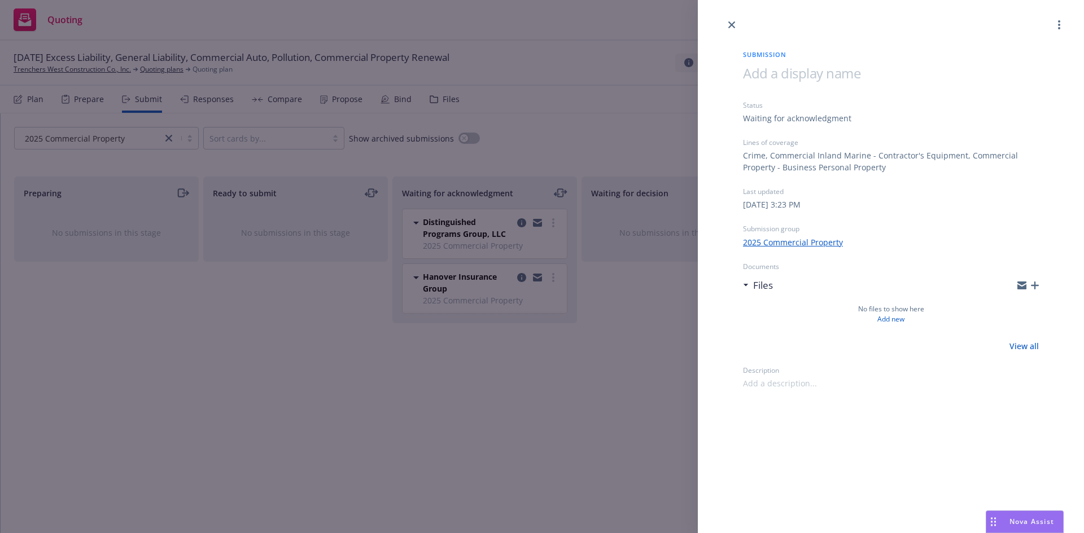
drag, startPoint x: 534, startPoint y: 277, endPoint x: 571, endPoint y: 300, distance: 43.9
click at [535, 277] on div "Submission Status Waiting for acknowledgment Lines of coverage Crime, Commercia…" at bounding box center [542, 266] width 1084 height 533
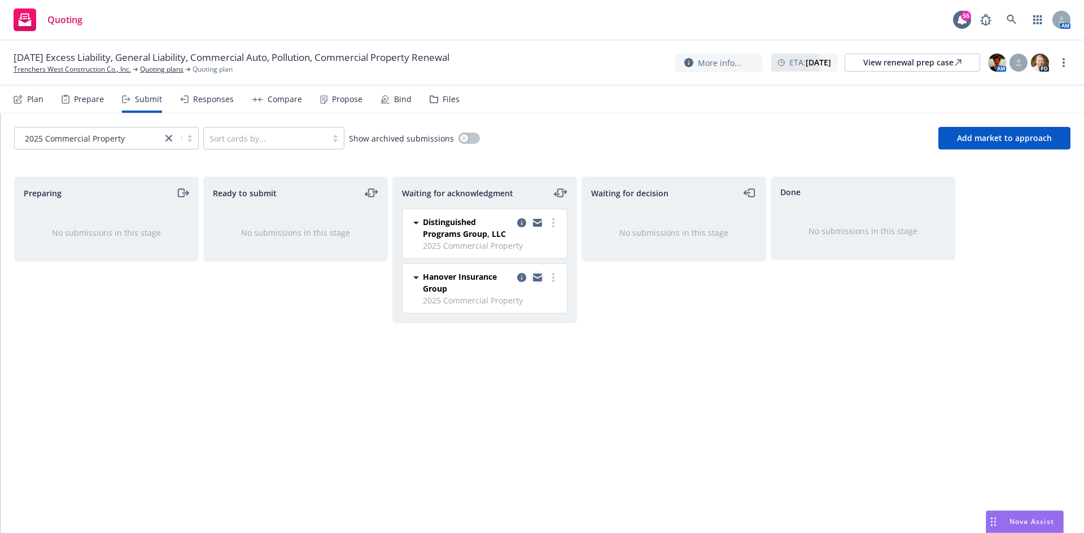
click at [539, 275] on icon "copy logging email" at bounding box center [537, 276] width 9 height 4
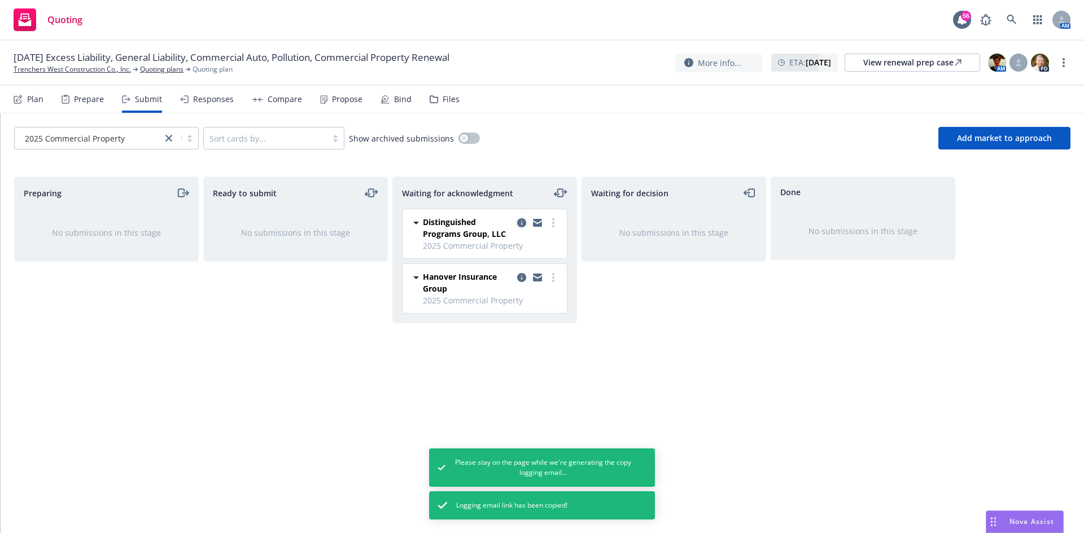
click at [520, 220] on icon "copy logging email" at bounding box center [521, 222] width 9 height 9
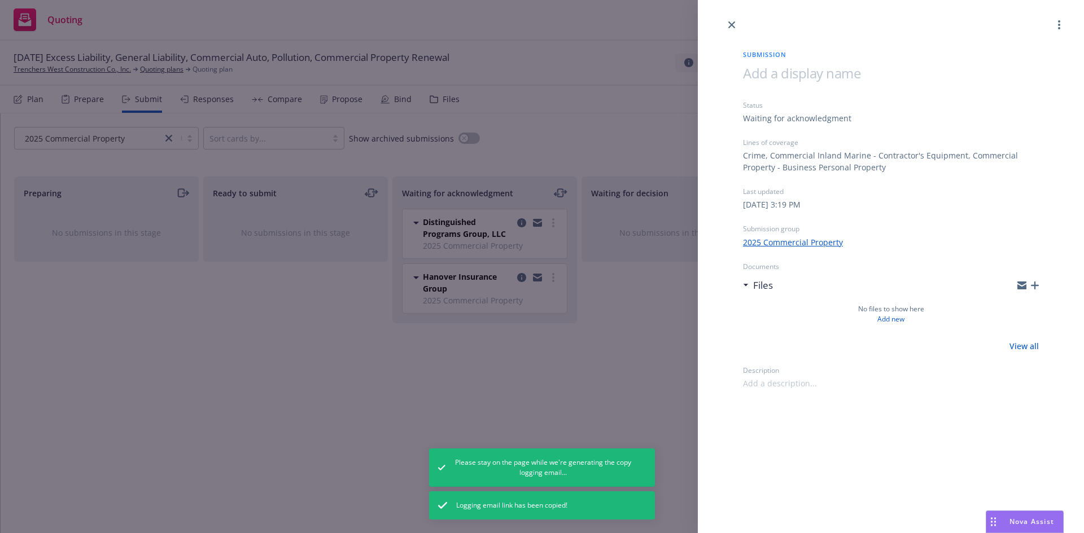
click at [626, 374] on div "Submission Status Waiting for acknowledgment Lines of coverage Crime, Commercia…" at bounding box center [542, 266] width 1084 height 533
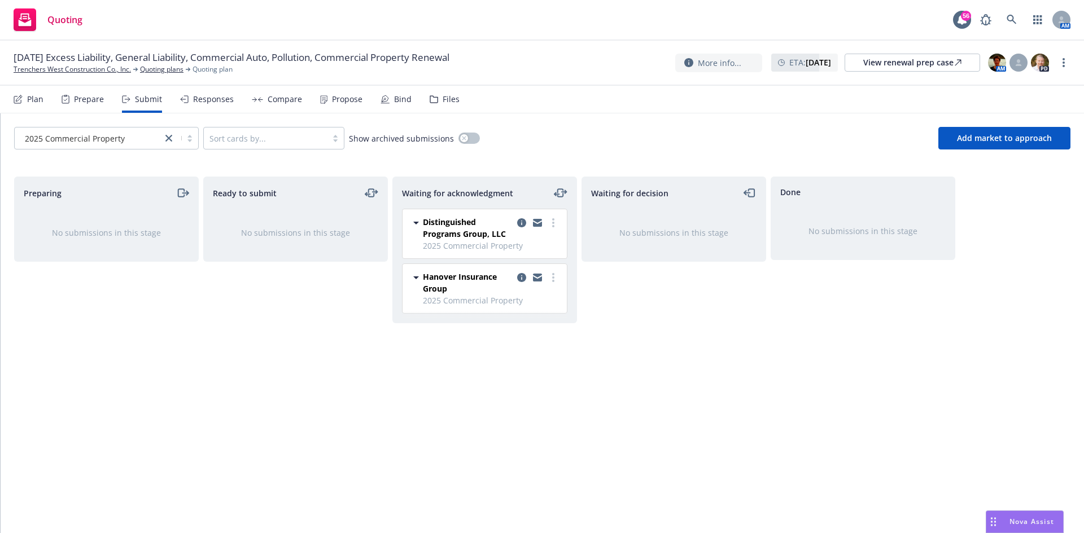
click at [701, 359] on div "Waiting for decision No submissions in this stage" at bounding box center [673, 343] width 185 height 333
click at [104, 68] on link "Trenchers West Construction Co., Inc." at bounding box center [72, 69] width 117 height 10
